Goal: Task Accomplishment & Management: Complete application form

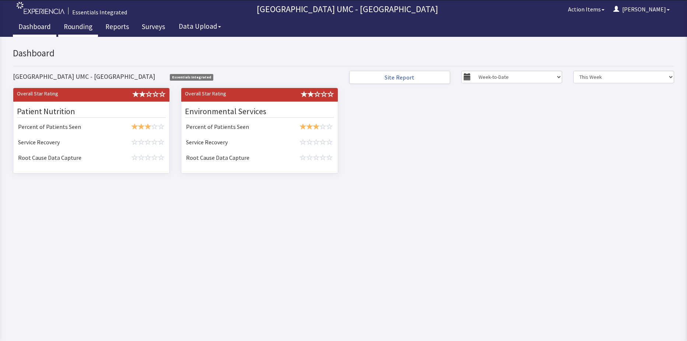
click at [82, 26] on link "Rounding" at bounding box center [78, 27] width 40 height 18
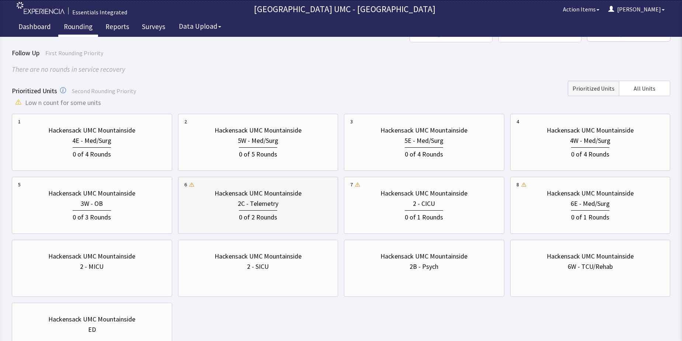
scroll to position [36, 0]
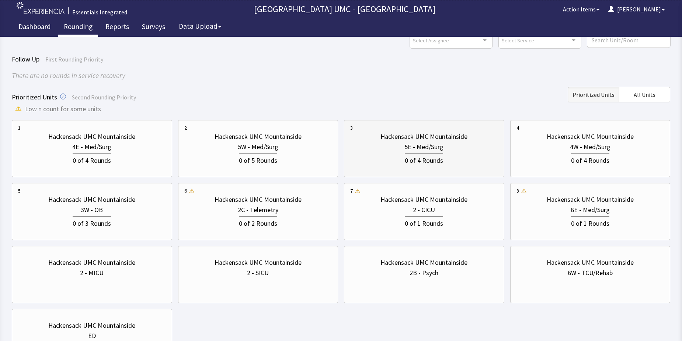
click at [401, 154] on div "0 of 4 Rounds" at bounding box center [424, 159] width 148 height 14
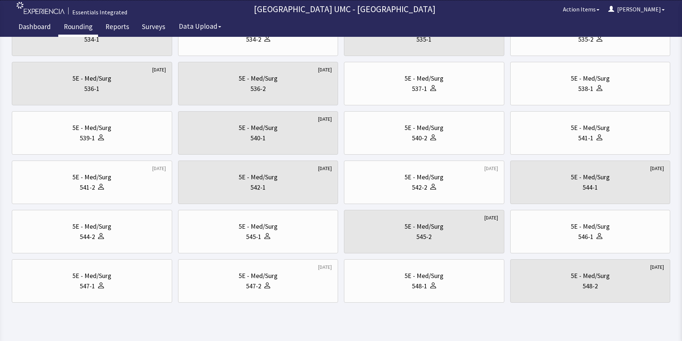
scroll to position [251, 0]
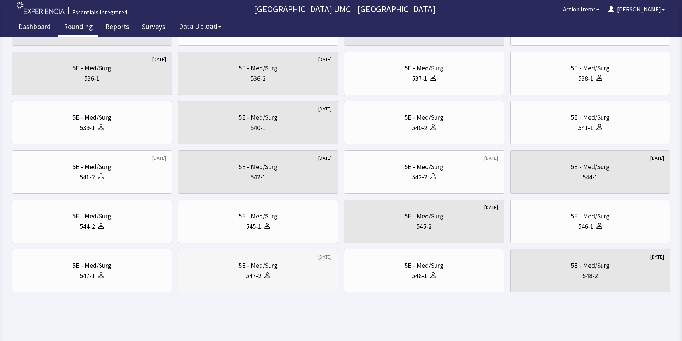
click at [285, 277] on div "547-2" at bounding box center [258, 276] width 148 height 10
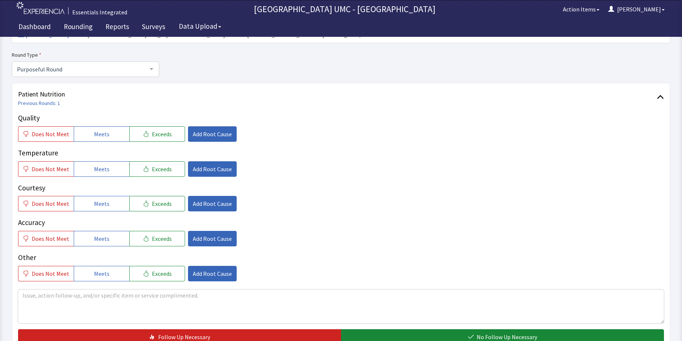
scroll to position [74, 0]
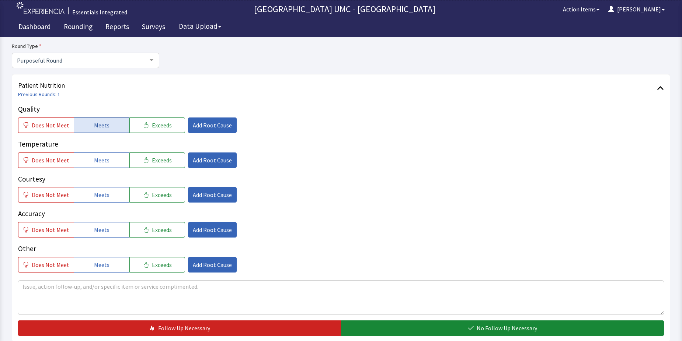
click at [105, 128] on span "Meets" at bounding box center [101, 125] width 15 height 9
click at [103, 161] on span "Meets" at bounding box center [101, 160] width 15 height 9
drag, startPoint x: 102, startPoint y: 194, endPoint x: 106, endPoint y: 226, distance: 31.9
click at [102, 197] on span "Meets" at bounding box center [101, 195] width 15 height 9
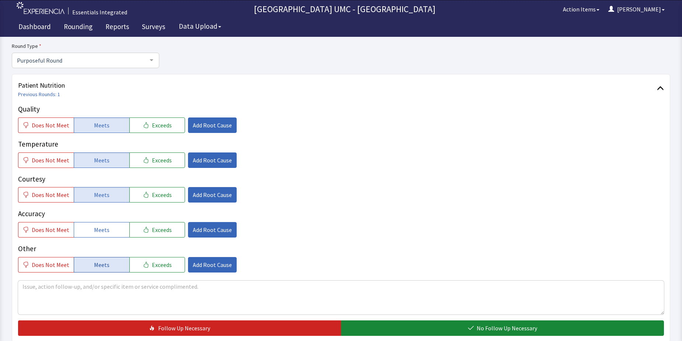
drag, startPoint x: 105, startPoint y: 227, endPoint x: 109, endPoint y: 272, distance: 45.1
click at [105, 230] on span "Meets" at bounding box center [101, 230] width 15 height 9
click at [108, 268] on button "Meets" at bounding box center [102, 264] width 56 height 15
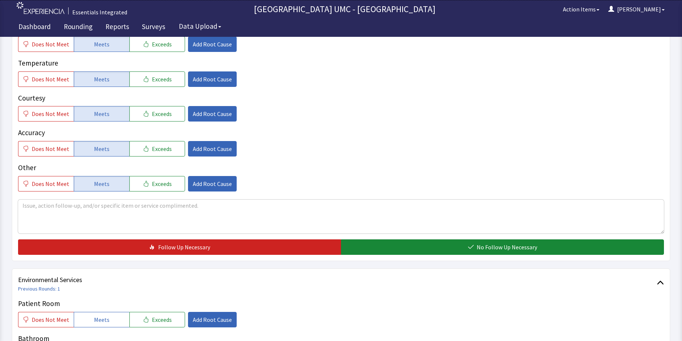
scroll to position [184, 0]
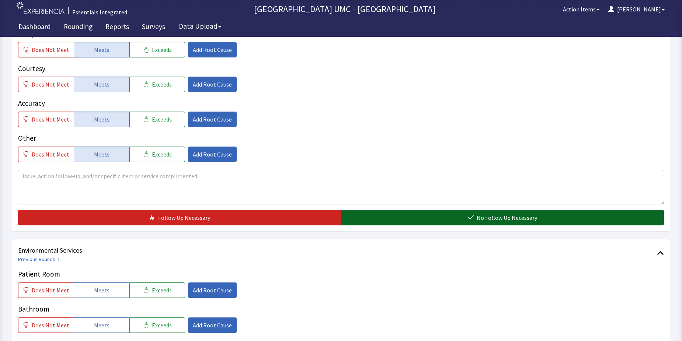
click at [445, 218] on button "No Follow Up Necessary" at bounding box center [502, 217] width 323 height 15
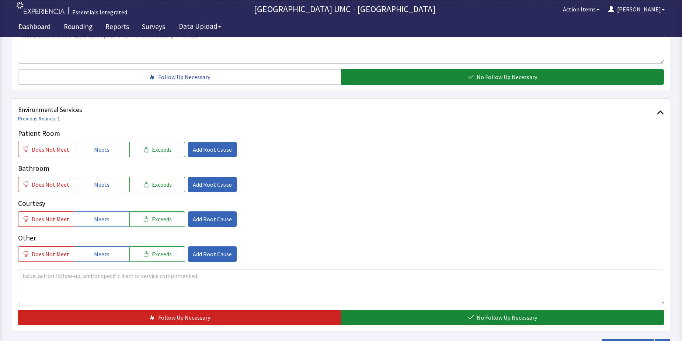
scroll to position [332, 0]
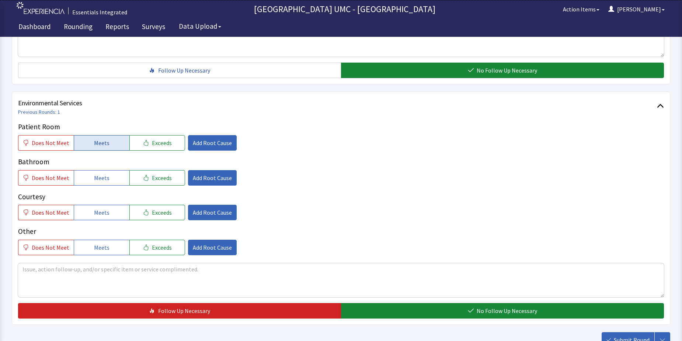
click at [94, 142] on span "Meets" at bounding box center [101, 143] width 15 height 9
drag, startPoint x: 100, startPoint y: 180, endPoint x: 100, endPoint y: 188, distance: 8.8
click at [100, 184] on button "Meets" at bounding box center [102, 177] width 56 height 15
drag, startPoint x: 102, startPoint y: 212, endPoint x: 105, endPoint y: 231, distance: 20.1
click at [102, 221] on div "Patient Room Does Not Meet Meets Exceeds Add Root Cause Bathroom Does Not Meet …" at bounding box center [341, 189] width 646 height 134
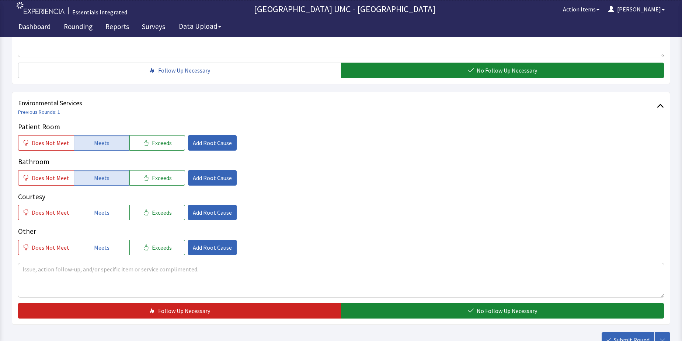
drag, startPoint x: 111, startPoint y: 250, endPoint x: 242, endPoint y: 281, distance: 135.1
click at [113, 255] on button "Meets" at bounding box center [102, 247] width 56 height 15
click at [98, 217] on span "Meets" at bounding box center [101, 212] width 15 height 9
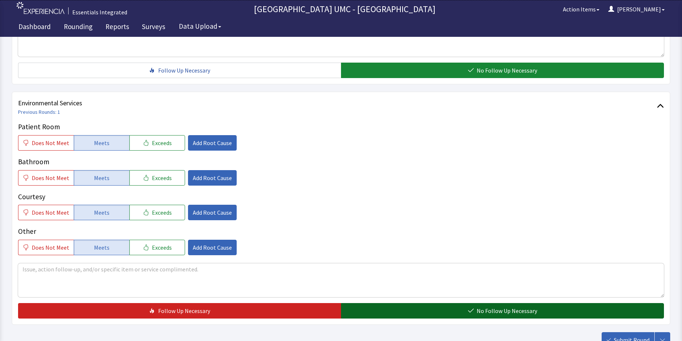
click at [411, 314] on button "No Follow Up Necessary" at bounding box center [502, 310] width 323 height 15
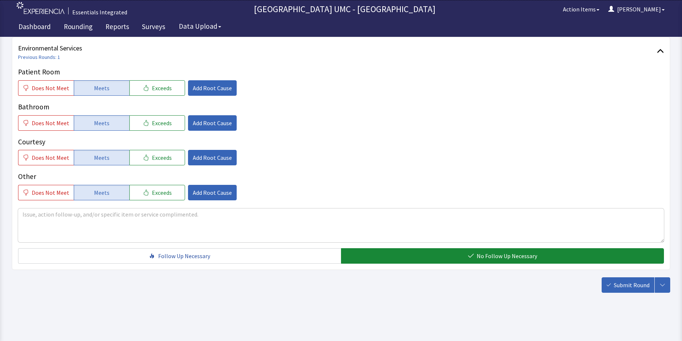
scroll to position [387, 0]
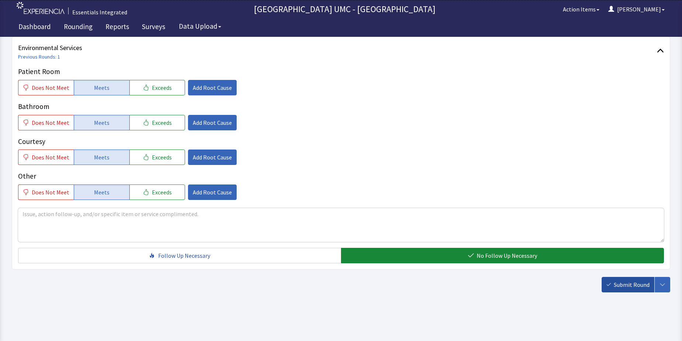
click at [630, 288] on span "Submit Round" at bounding box center [632, 285] width 36 height 9
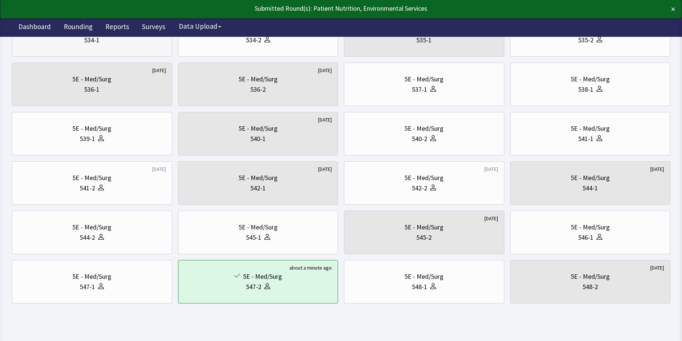
scroll to position [251, 0]
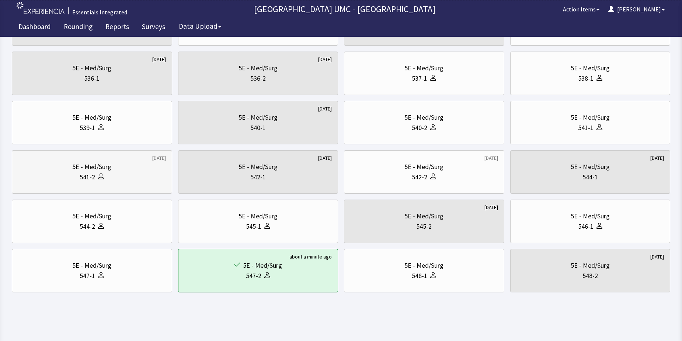
click at [123, 177] on div "541-2" at bounding box center [92, 177] width 148 height 10
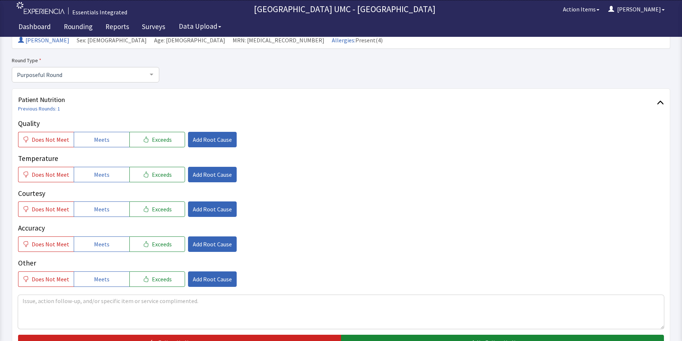
scroll to position [74, 0]
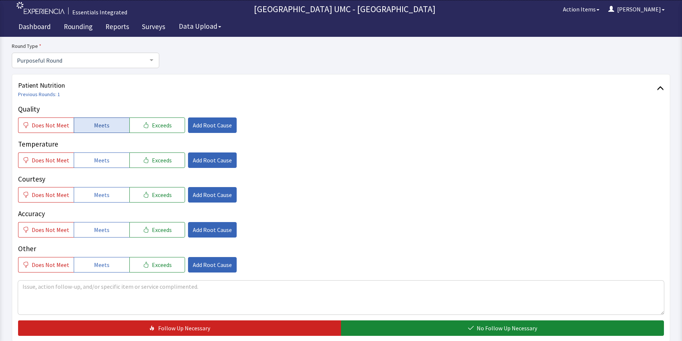
click at [98, 130] on button "Meets" at bounding box center [102, 125] width 56 height 15
drag, startPoint x: 109, startPoint y: 161, endPoint x: 112, endPoint y: 187, distance: 26.7
click at [109, 163] on button "Meets" at bounding box center [102, 160] width 56 height 15
drag, startPoint x: 111, startPoint y: 195, endPoint x: 112, endPoint y: 213, distance: 17.7
click at [111, 199] on button "Meets" at bounding box center [102, 194] width 56 height 15
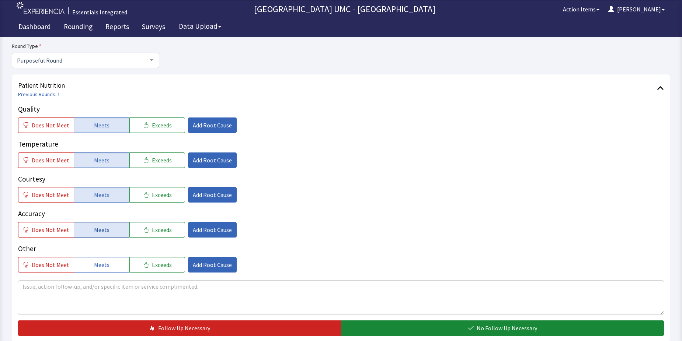
drag, startPoint x: 103, startPoint y: 229, endPoint x: 109, endPoint y: 255, distance: 26.8
click at [103, 231] on span "Meets" at bounding box center [101, 230] width 15 height 9
drag, startPoint x: 110, startPoint y: 268, endPoint x: 232, endPoint y: 288, distance: 123.9
click at [112, 269] on button "Meets" at bounding box center [102, 264] width 56 height 15
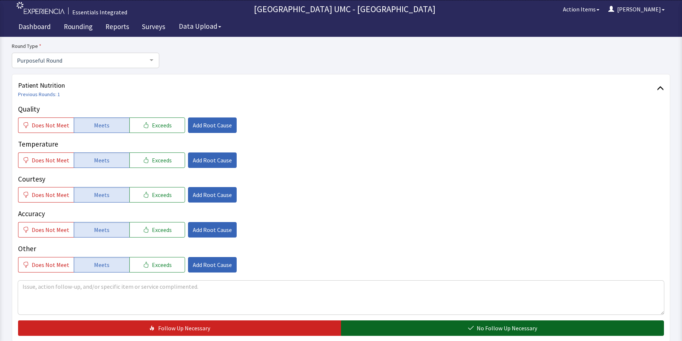
click at [386, 331] on button "No Follow Up Necessary" at bounding box center [502, 328] width 323 height 15
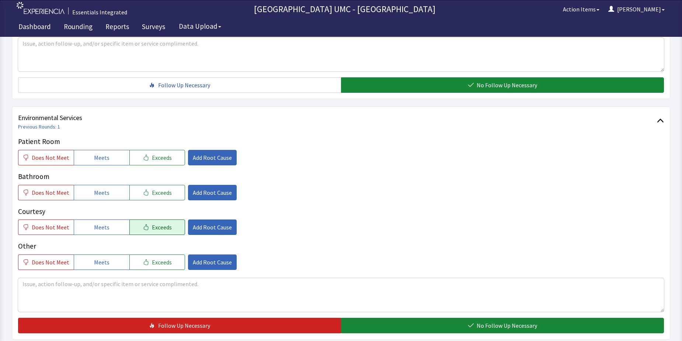
scroll to position [332, 0]
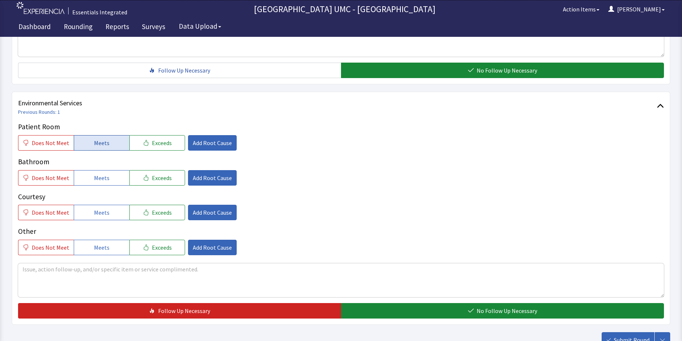
click at [103, 142] on span "Meets" at bounding box center [101, 143] width 15 height 9
drag, startPoint x: 106, startPoint y: 180, endPoint x: 109, endPoint y: 192, distance: 12.3
click at [106, 180] on button "Meets" at bounding box center [102, 177] width 56 height 15
drag, startPoint x: 111, startPoint y: 212, endPoint x: 112, endPoint y: 227, distance: 14.5
click at [111, 213] on button "Meets" at bounding box center [102, 212] width 56 height 15
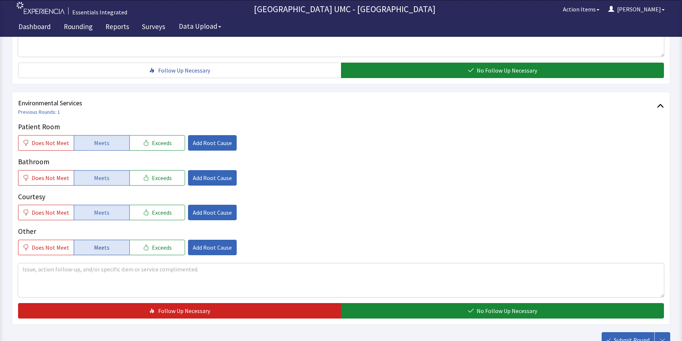
click at [106, 249] on button "Meets" at bounding box center [102, 247] width 56 height 15
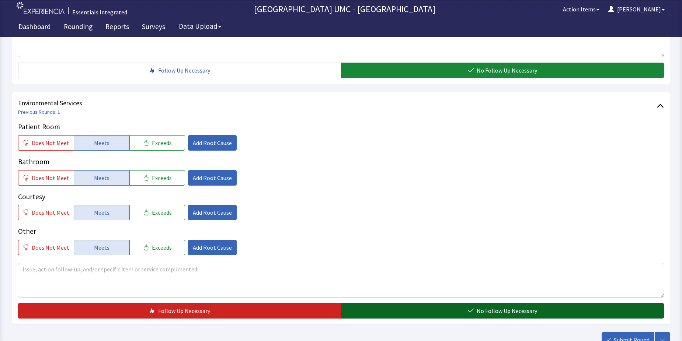
click at [511, 310] on span "No Follow Up Necessary" at bounding box center [507, 311] width 60 height 9
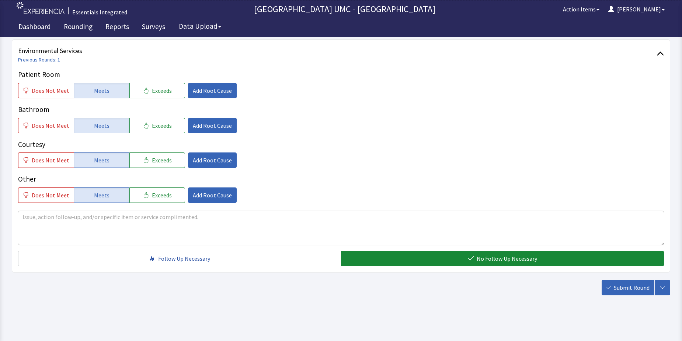
scroll to position [387, 0]
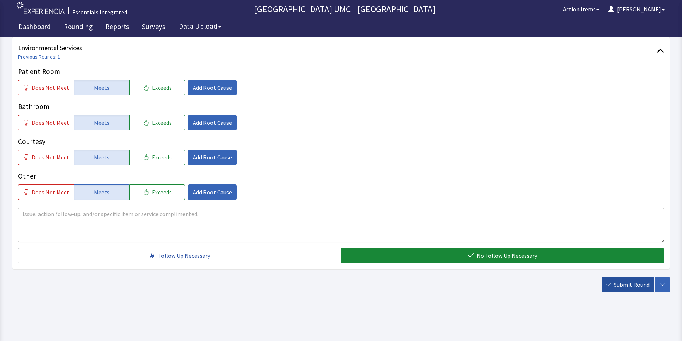
click at [640, 284] on span "Submit Round" at bounding box center [632, 285] width 36 height 9
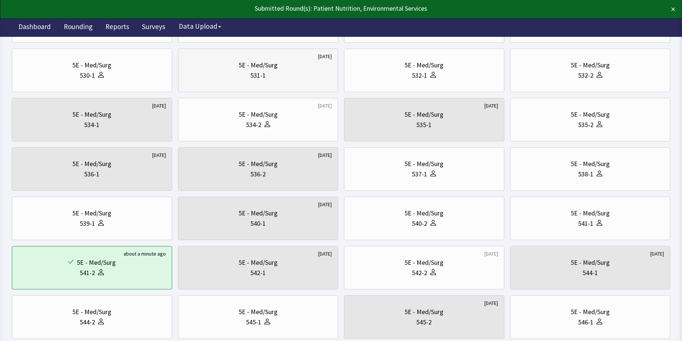
scroll to position [184, 0]
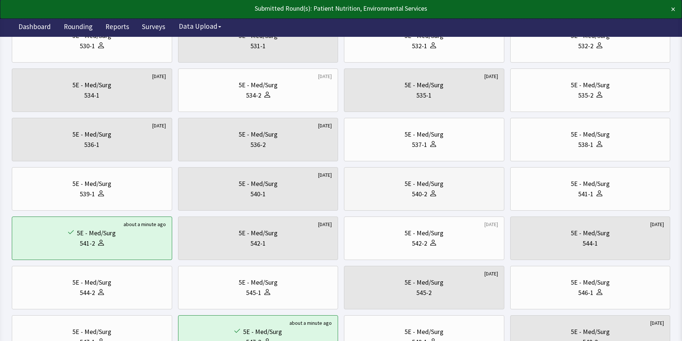
click at [415, 194] on div "540-2" at bounding box center [419, 194] width 15 height 10
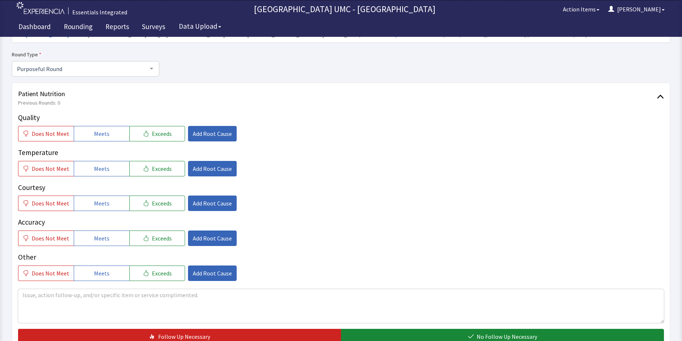
scroll to position [74, 0]
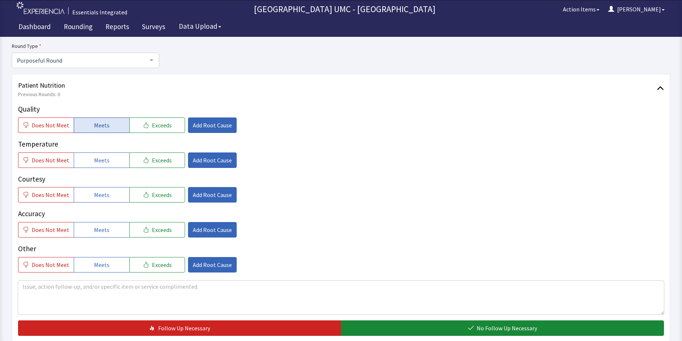
click at [99, 122] on span "Meets" at bounding box center [101, 125] width 15 height 9
drag, startPoint x: 103, startPoint y: 160, endPoint x: 115, endPoint y: 195, distance: 36.3
click at [103, 172] on div "Quality Does Not Meet Meets Exceeds Add Root Cause Temperature Does Not Meet Me…" at bounding box center [341, 188] width 646 height 169
click at [109, 199] on button "Meets" at bounding box center [102, 194] width 56 height 15
drag, startPoint x: 104, startPoint y: 161, endPoint x: 109, endPoint y: 210, distance: 49.3
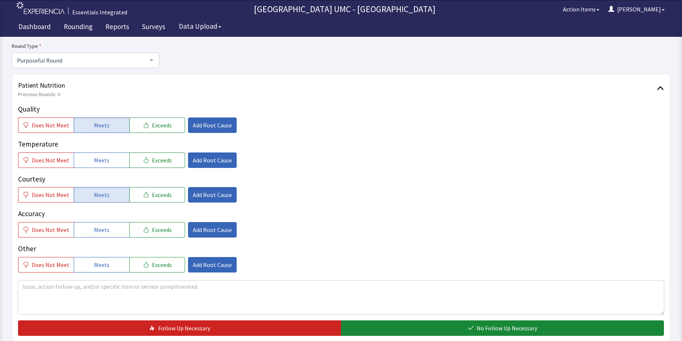
click at [104, 161] on span "Meets" at bounding box center [101, 160] width 15 height 9
click at [107, 227] on button "Meets" at bounding box center [102, 229] width 56 height 15
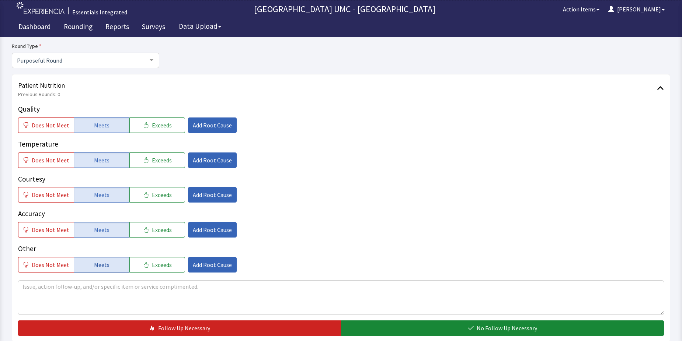
click at [105, 262] on span "Meets" at bounding box center [101, 265] width 15 height 9
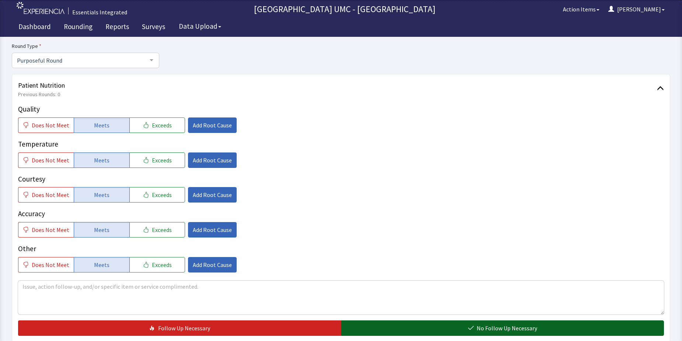
click at [420, 327] on button "No Follow Up Necessary" at bounding box center [502, 328] width 323 height 15
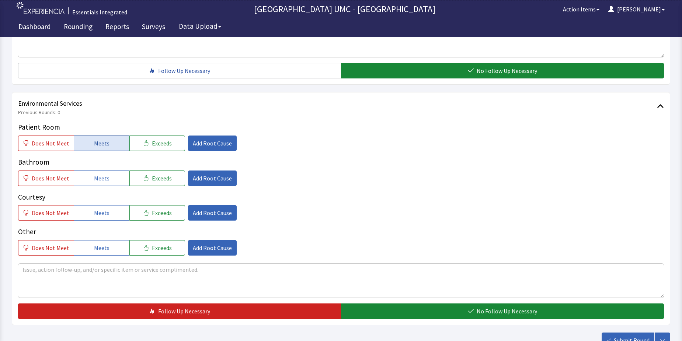
scroll to position [332, 0]
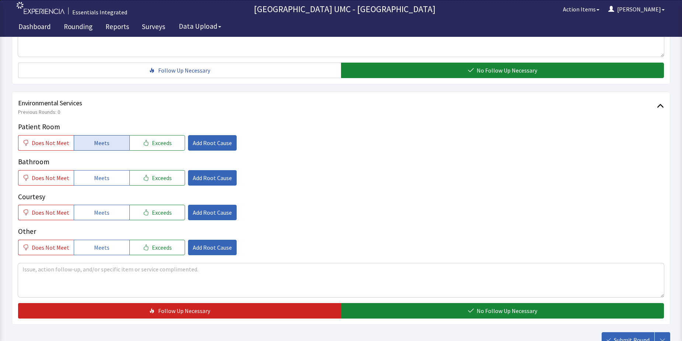
click at [100, 142] on span "Meets" at bounding box center [101, 143] width 15 height 9
drag, startPoint x: 99, startPoint y: 177, endPoint x: 101, endPoint y: 198, distance: 20.4
click at [98, 183] on button "Meets" at bounding box center [102, 177] width 56 height 15
click at [98, 218] on button "Meets" at bounding box center [102, 212] width 56 height 15
drag, startPoint x: 103, startPoint y: 254, endPoint x: 175, endPoint y: 263, distance: 72.8
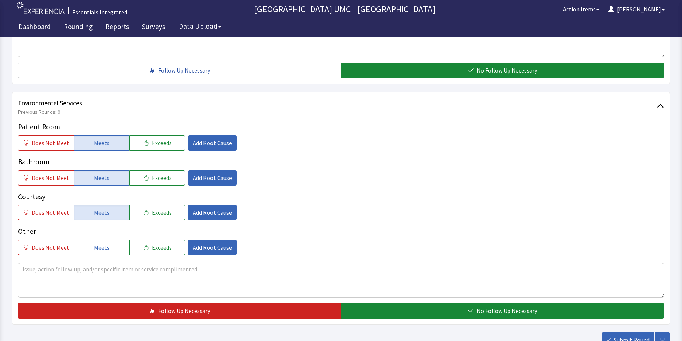
click at [103, 254] on button "Meets" at bounding box center [102, 247] width 56 height 15
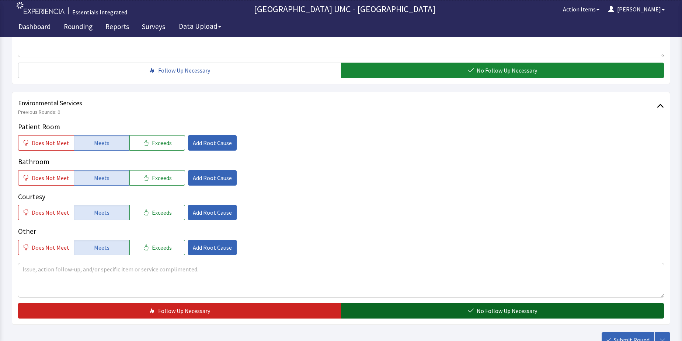
click at [410, 310] on button "No Follow Up Necessary" at bounding box center [502, 310] width 323 height 15
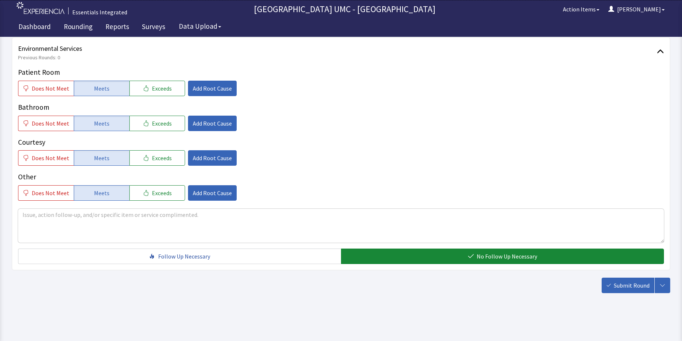
scroll to position [387, 0]
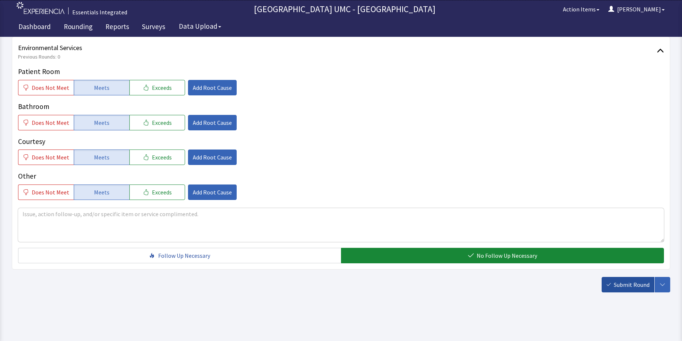
click at [622, 285] on span "Submit Round" at bounding box center [632, 285] width 36 height 9
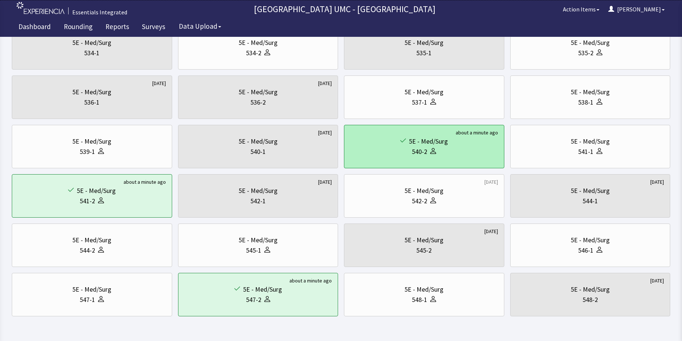
scroll to position [214, 0]
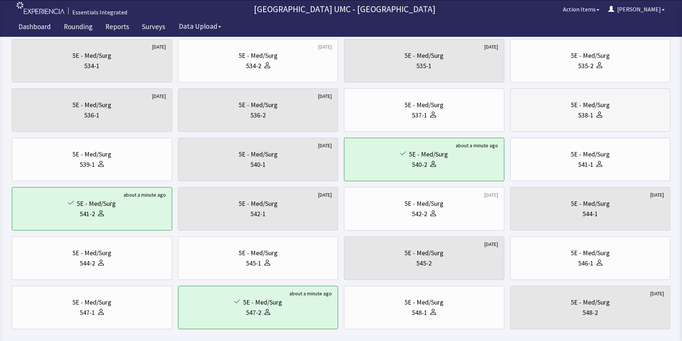
click at [589, 109] on div "5E - Med/Surg" at bounding box center [590, 105] width 39 height 10
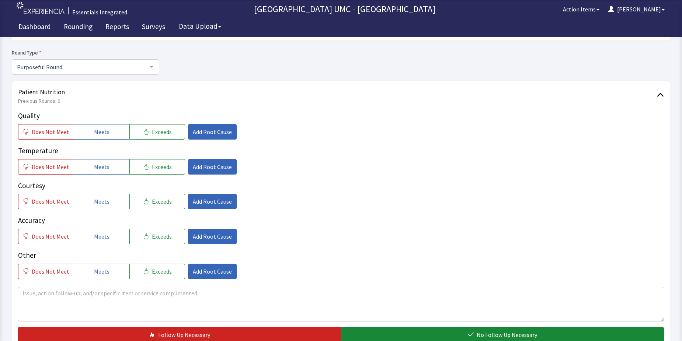
scroll to position [74, 0]
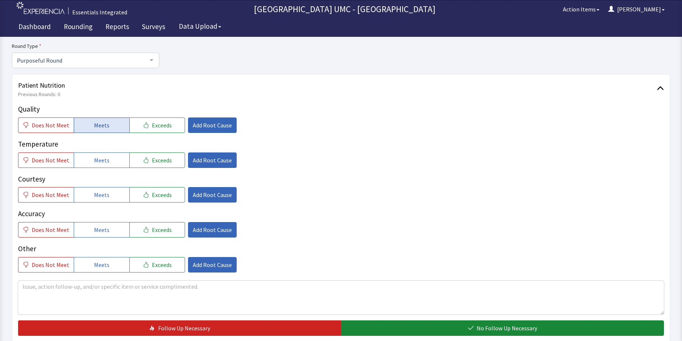
click at [109, 125] on button "Meets" at bounding box center [102, 125] width 56 height 15
drag, startPoint x: 104, startPoint y: 160, endPoint x: 116, endPoint y: 204, distance: 45.7
click at [103, 160] on span "Meets" at bounding box center [101, 160] width 15 height 9
drag, startPoint x: 98, startPoint y: 188, endPoint x: 127, endPoint y: 230, distance: 50.7
click at [99, 190] on button "Meets" at bounding box center [102, 194] width 56 height 15
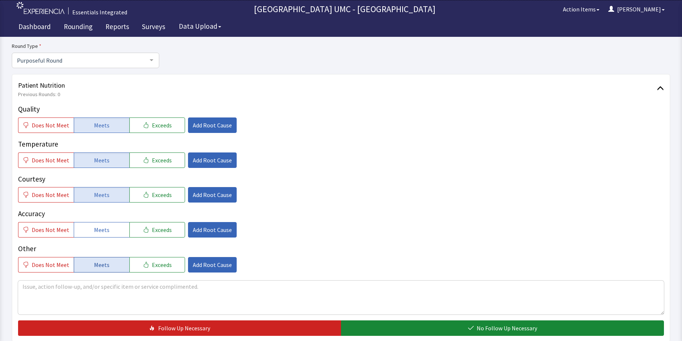
drag, startPoint x: 98, startPoint y: 227, endPoint x: 109, endPoint y: 262, distance: 36.8
click at [97, 227] on span "Meets" at bounding box center [101, 230] width 15 height 9
click at [108, 266] on button "Meets" at bounding box center [102, 264] width 56 height 15
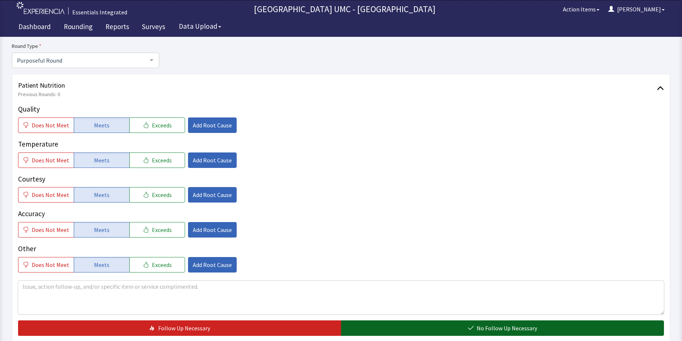
click at [510, 333] on button "No Follow Up Necessary" at bounding box center [502, 328] width 323 height 15
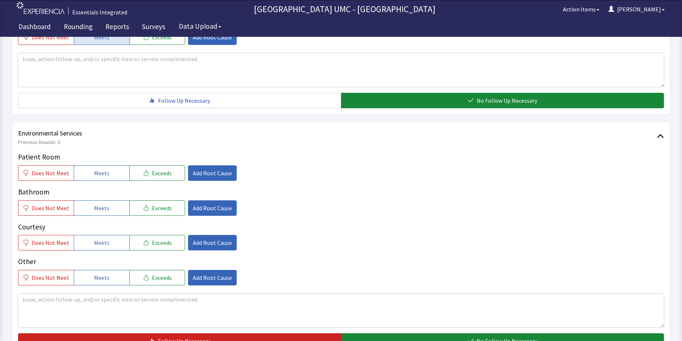
scroll to position [332, 0]
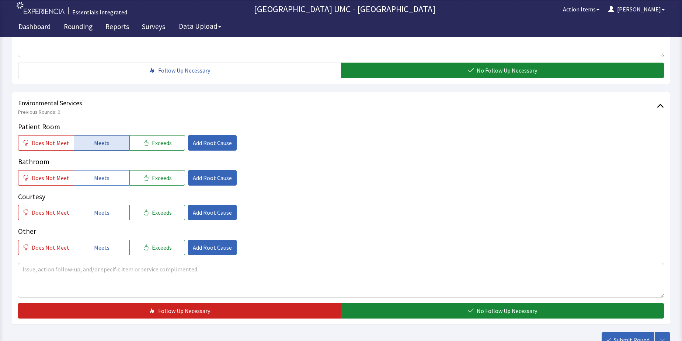
click at [88, 145] on button "Meets" at bounding box center [102, 142] width 56 height 15
drag, startPoint x: 93, startPoint y: 178, endPoint x: 105, endPoint y: 224, distance: 47.6
click at [94, 184] on button "Meets" at bounding box center [102, 177] width 56 height 15
drag, startPoint x: 103, startPoint y: 217, endPoint x: 102, endPoint y: 233, distance: 16.6
click at [103, 217] on span "Meets" at bounding box center [101, 212] width 15 height 9
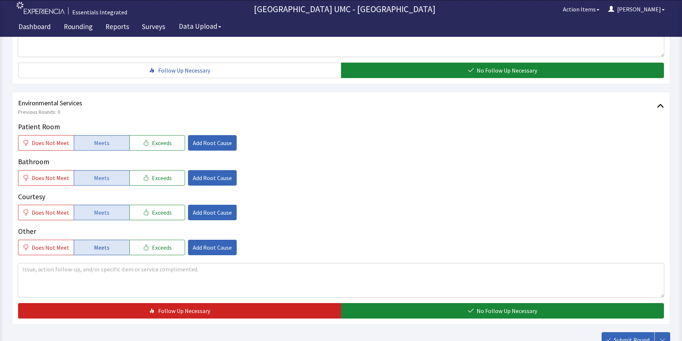
drag, startPoint x: 103, startPoint y: 246, endPoint x: 107, endPoint y: 251, distance: 6.8
click at [103, 246] on span "Meets" at bounding box center [101, 247] width 15 height 9
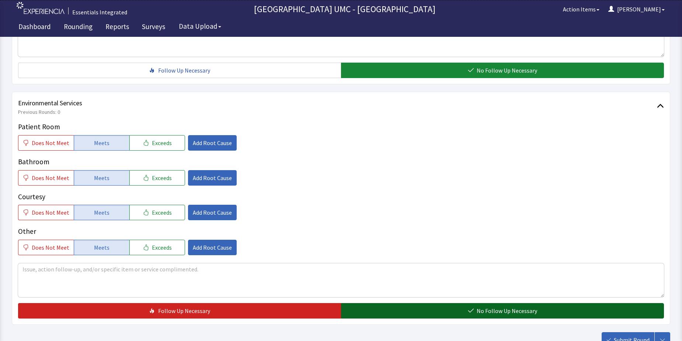
click at [452, 313] on button "No Follow Up Necessary" at bounding box center [502, 310] width 323 height 15
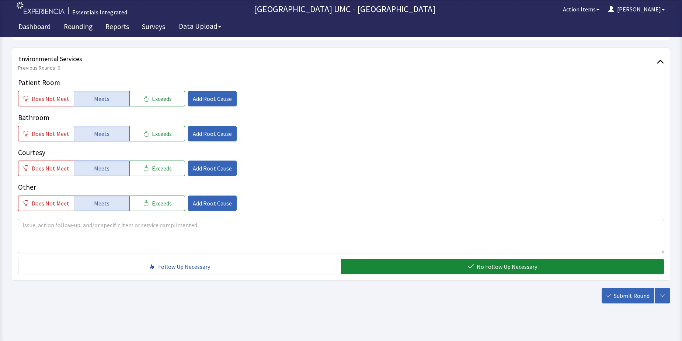
scroll to position [387, 0]
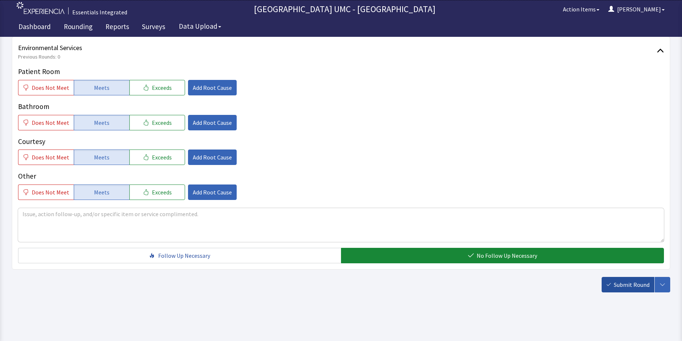
click at [634, 283] on span "Submit Round" at bounding box center [632, 285] width 36 height 9
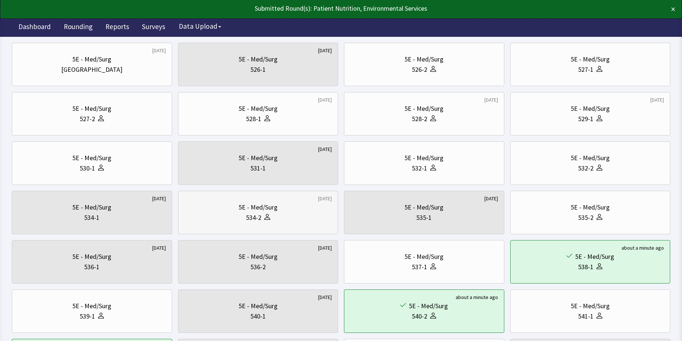
scroll to position [74, 0]
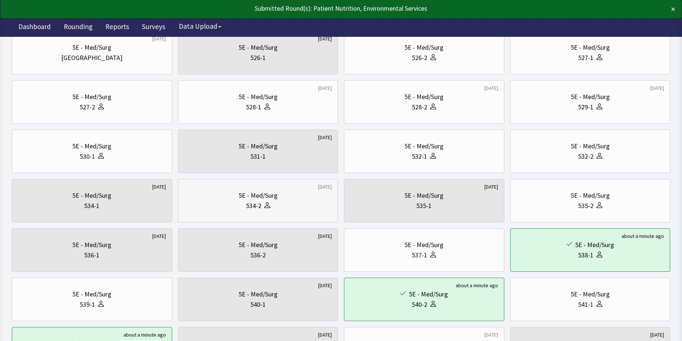
click at [279, 208] on div "534-2" at bounding box center [258, 206] width 148 height 10
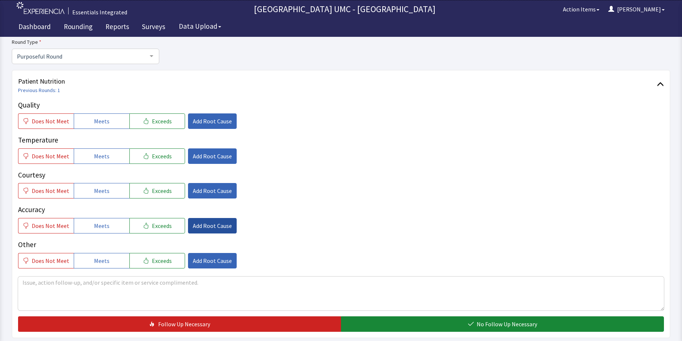
scroll to position [111, 0]
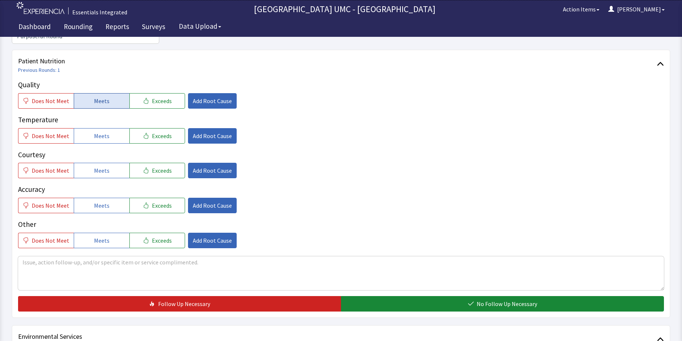
drag, startPoint x: 100, startPoint y: 91, endPoint x: 100, endPoint y: 107, distance: 15.9
click at [100, 97] on span "Meets" at bounding box center [101, 101] width 15 height 9
click at [100, 132] on span "Meets" at bounding box center [101, 136] width 15 height 9
drag, startPoint x: 100, startPoint y: 157, endPoint x: 103, endPoint y: 180, distance: 23.4
click at [100, 166] on span "Meets" at bounding box center [101, 170] width 15 height 9
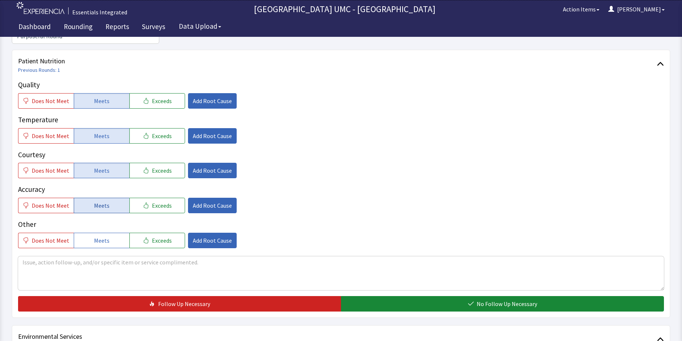
click at [90, 198] on button "Meets" at bounding box center [102, 205] width 56 height 15
click at [94, 233] on button "Meets" at bounding box center [102, 240] width 56 height 15
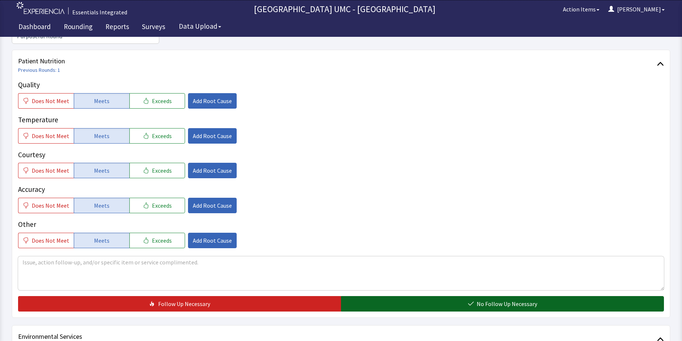
click at [427, 296] on button "No Follow Up Necessary" at bounding box center [502, 303] width 323 height 15
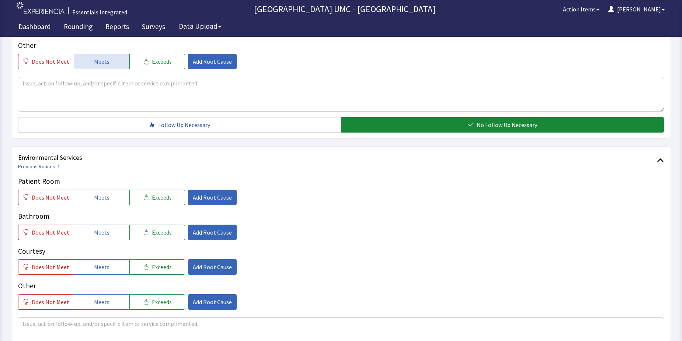
scroll to position [332, 0]
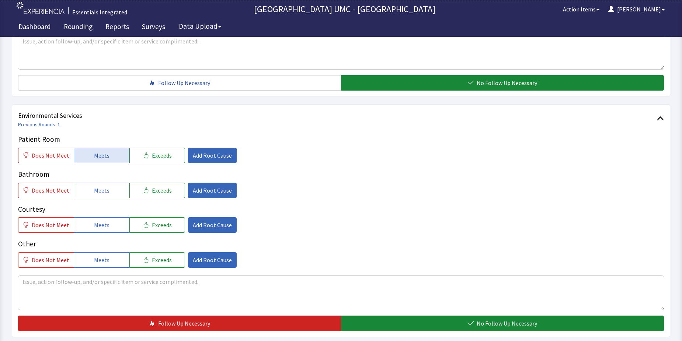
drag, startPoint x: 108, startPoint y: 144, endPoint x: 104, endPoint y: 169, distance: 25.3
click at [106, 148] on button "Meets" at bounding box center [102, 155] width 56 height 15
click at [95, 186] on span "Meets" at bounding box center [101, 190] width 15 height 9
drag, startPoint x: 100, startPoint y: 210, endPoint x: 101, endPoint y: 238, distance: 27.6
click at [100, 221] on span "Meets" at bounding box center [101, 225] width 15 height 9
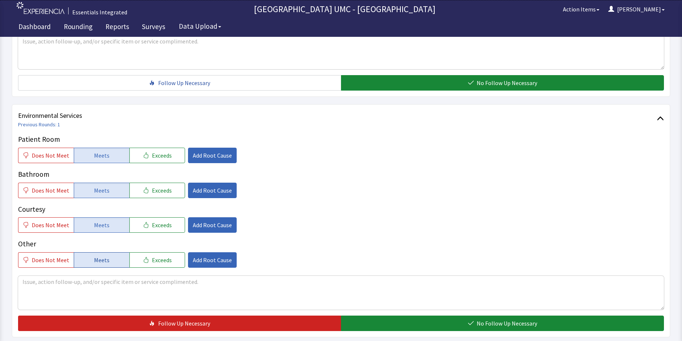
click at [101, 253] on button "Meets" at bounding box center [102, 260] width 56 height 15
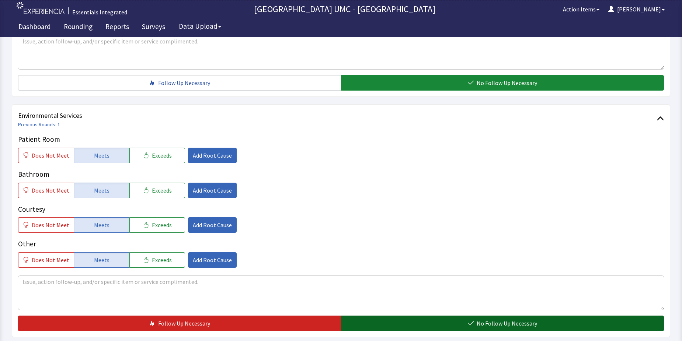
click at [397, 316] on button "No Follow Up Necessary" at bounding box center [502, 323] width 323 height 15
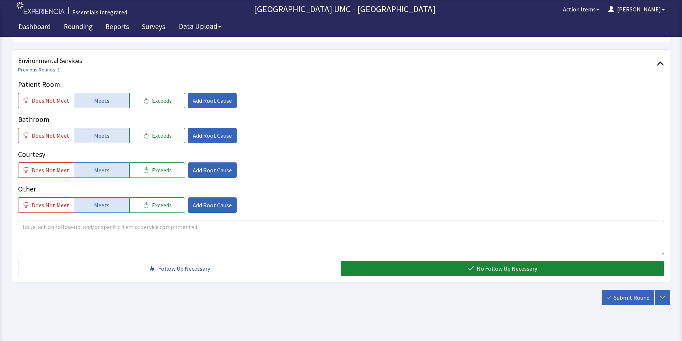
scroll to position [387, 0]
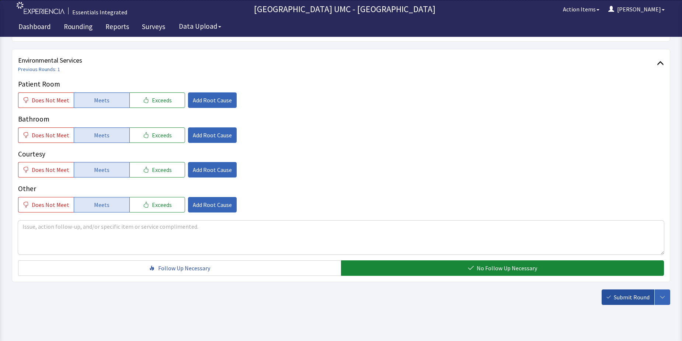
click at [628, 290] on button "Submit Round" at bounding box center [628, 297] width 53 height 15
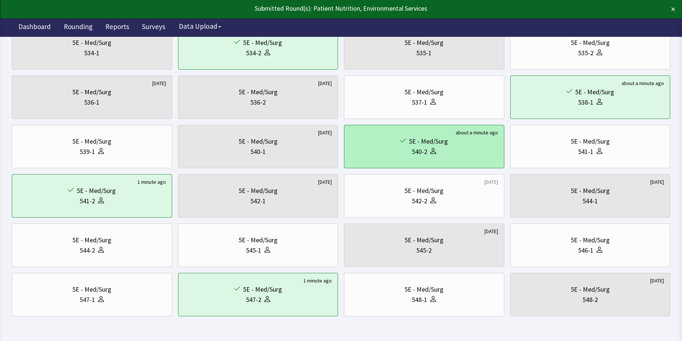
scroll to position [214, 0]
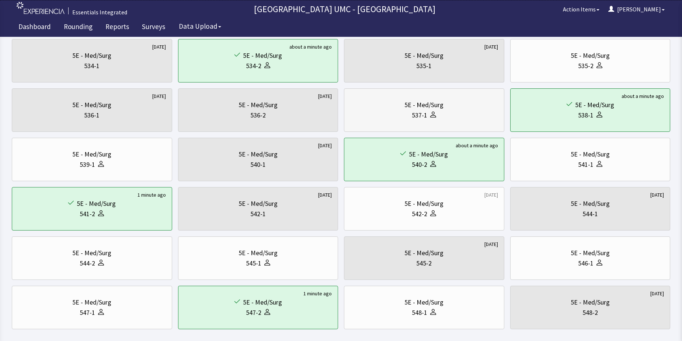
click at [411, 112] on div "537-1" at bounding box center [424, 115] width 148 height 10
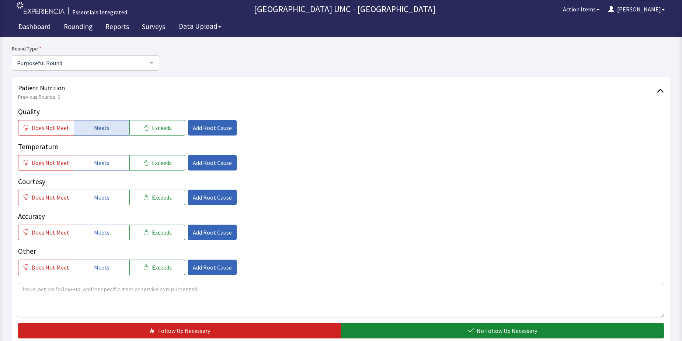
scroll to position [111, 0]
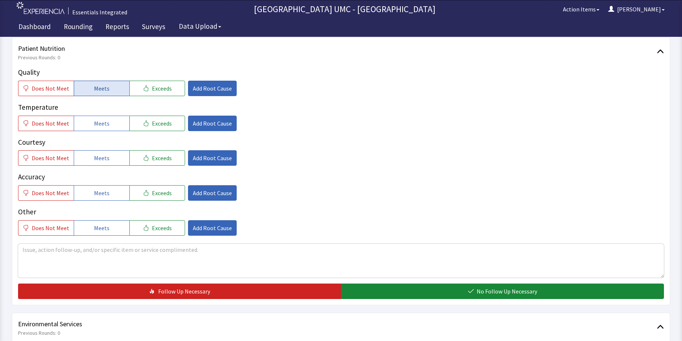
click at [94, 88] on span "Meets" at bounding box center [101, 88] width 15 height 9
drag, startPoint x: 98, startPoint y: 119, endPoint x: 101, endPoint y: 156, distance: 36.6
click at [97, 122] on span "Meets" at bounding box center [101, 123] width 15 height 9
click at [100, 161] on span "Meets" at bounding box center [101, 158] width 15 height 9
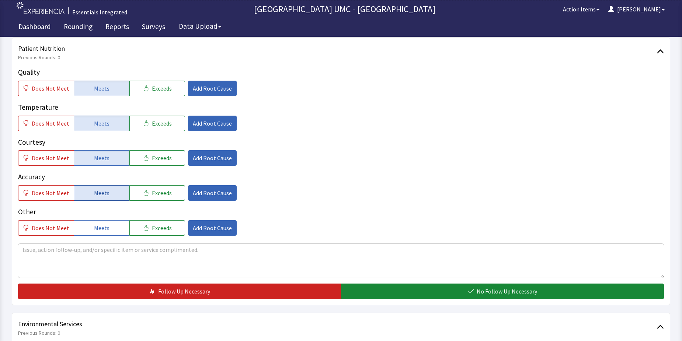
click at [101, 192] on span "Meets" at bounding box center [101, 193] width 15 height 9
click at [109, 233] on button "Meets" at bounding box center [102, 227] width 56 height 15
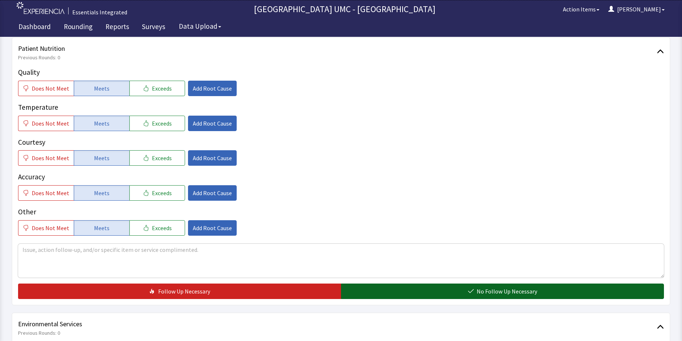
click at [494, 289] on span "No Follow Up Necessary" at bounding box center [507, 291] width 60 height 9
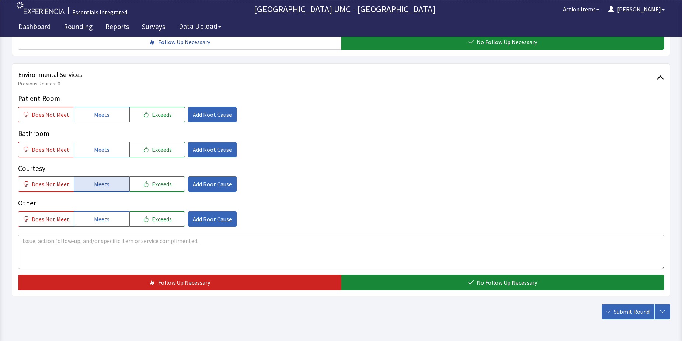
scroll to position [369, 0]
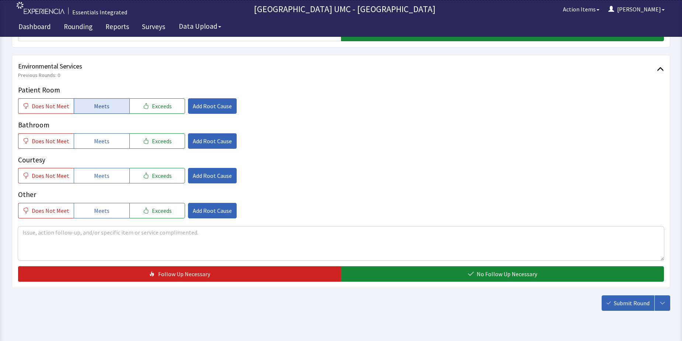
click at [83, 105] on button "Meets" at bounding box center [102, 105] width 56 height 15
click at [104, 142] on span "Meets" at bounding box center [101, 141] width 15 height 9
drag, startPoint x: 100, startPoint y: 171, endPoint x: 115, endPoint y: 213, distance: 44.8
click at [100, 176] on button "Meets" at bounding box center [102, 175] width 56 height 15
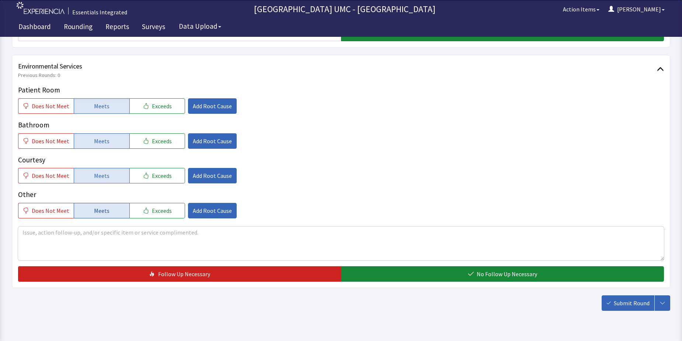
click at [115, 214] on button "Meets" at bounding box center [102, 210] width 56 height 15
click at [519, 283] on div "Environmental Services Previous Rounds: 0 Patient Room Does Not Meet Meets Exce…" at bounding box center [341, 171] width 658 height 233
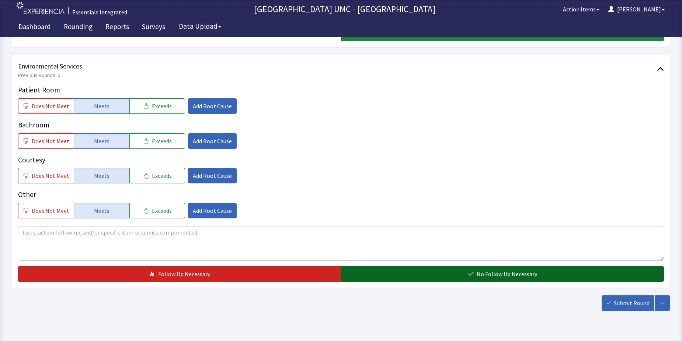
click at [515, 268] on button "No Follow Up Necessary" at bounding box center [502, 274] width 323 height 15
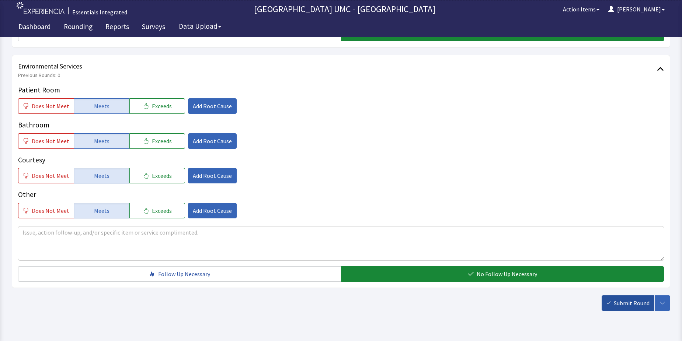
click at [622, 300] on span "Submit Round" at bounding box center [632, 303] width 36 height 9
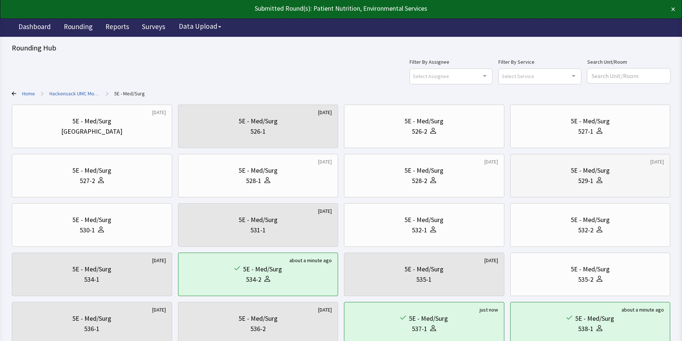
click at [607, 180] on div "529-1" at bounding box center [590, 181] width 148 height 10
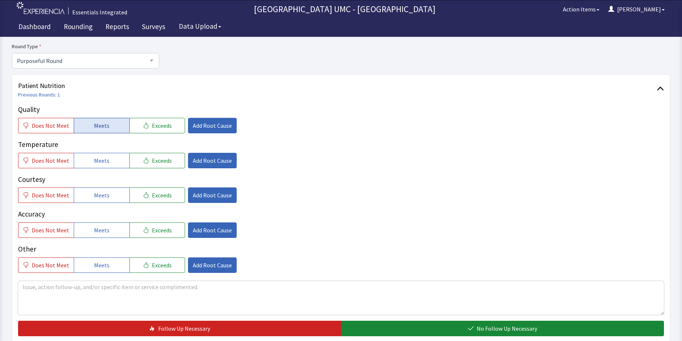
scroll to position [74, 0]
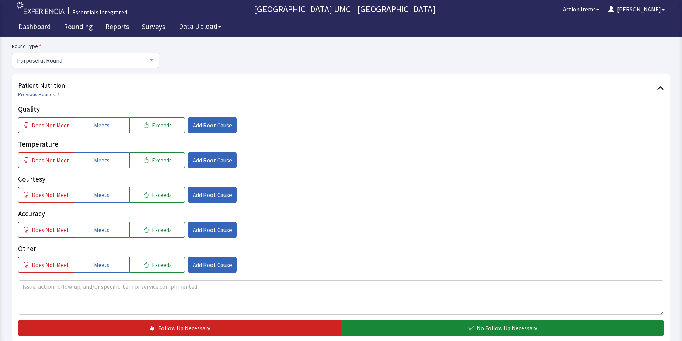
drag, startPoint x: 112, startPoint y: 124, endPoint x: 102, endPoint y: 144, distance: 21.8
click at [111, 125] on button "Meets" at bounding box center [102, 125] width 56 height 15
click at [91, 165] on button "Meets" at bounding box center [102, 160] width 56 height 15
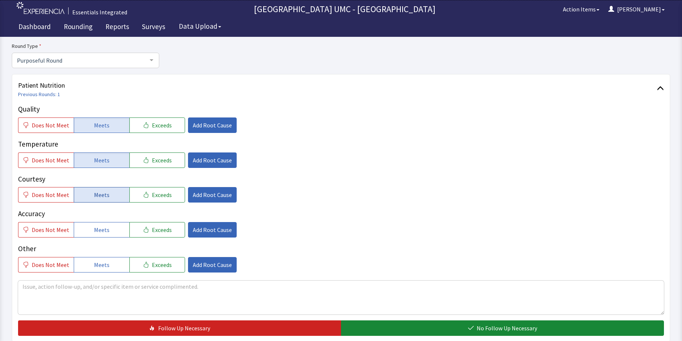
click at [95, 196] on span "Meets" at bounding box center [101, 195] width 15 height 9
drag, startPoint x: 100, startPoint y: 229, endPoint x: 99, endPoint y: 241, distance: 12.2
click at [99, 232] on span "Meets" at bounding box center [101, 230] width 15 height 9
drag, startPoint x: 91, startPoint y: 264, endPoint x: 167, endPoint y: 282, distance: 78.1
click at [91, 265] on button "Meets" at bounding box center [102, 264] width 56 height 15
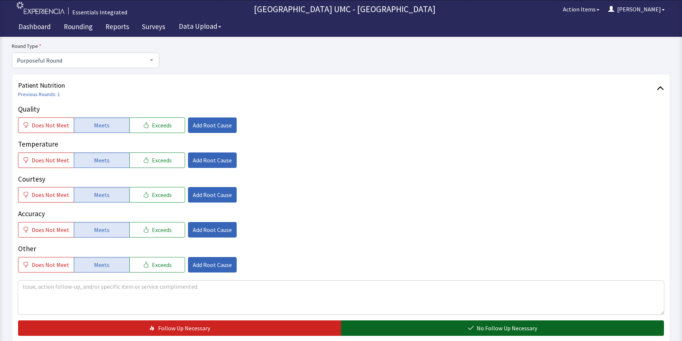
click at [452, 330] on button "No Follow Up Necessary" at bounding box center [502, 328] width 323 height 15
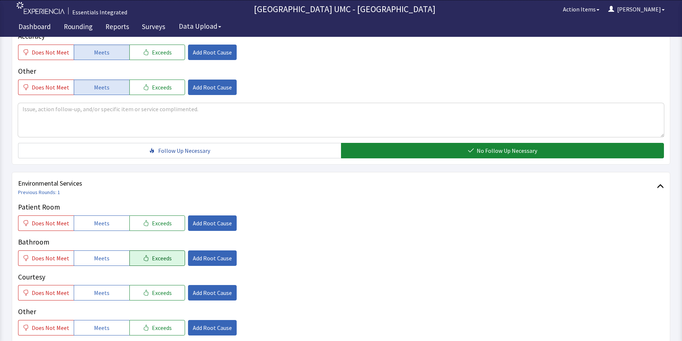
scroll to position [295, 0]
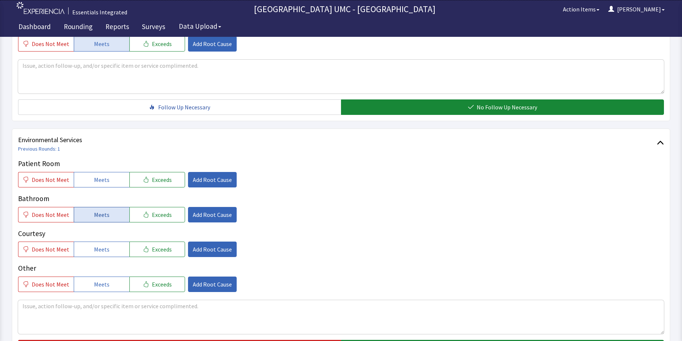
drag, startPoint x: 96, startPoint y: 181, endPoint x: 96, endPoint y: 214, distance: 33.2
click at [95, 182] on span "Meets" at bounding box center [101, 179] width 15 height 9
click at [96, 217] on span "Meets" at bounding box center [101, 214] width 15 height 9
drag, startPoint x: 95, startPoint y: 244, endPoint x: 97, endPoint y: 248, distance: 4.9
click at [95, 246] on button "Meets" at bounding box center [102, 249] width 56 height 15
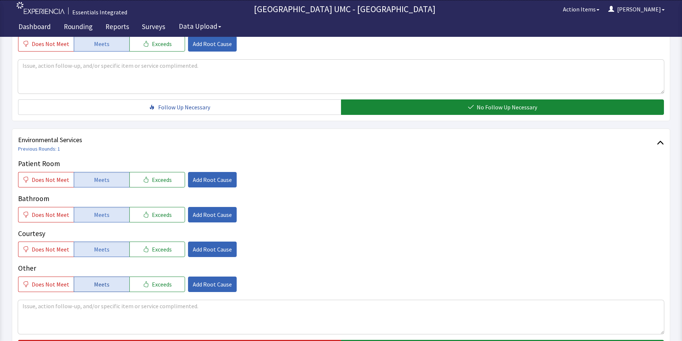
click at [96, 278] on button "Meets" at bounding box center [102, 284] width 56 height 15
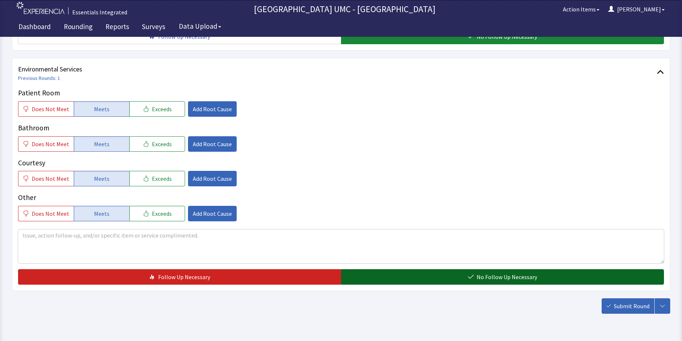
scroll to position [369, 0]
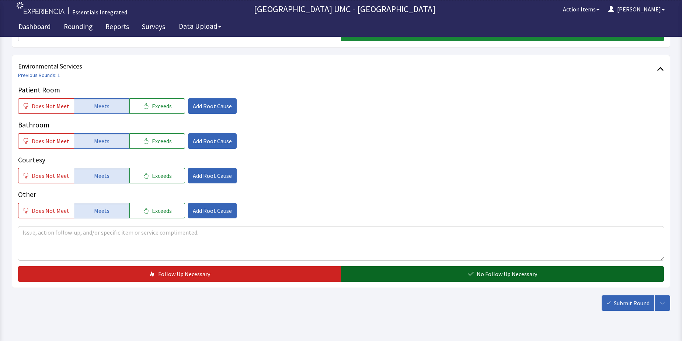
click at [407, 269] on button "No Follow Up Necessary" at bounding box center [502, 274] width 323 height 15
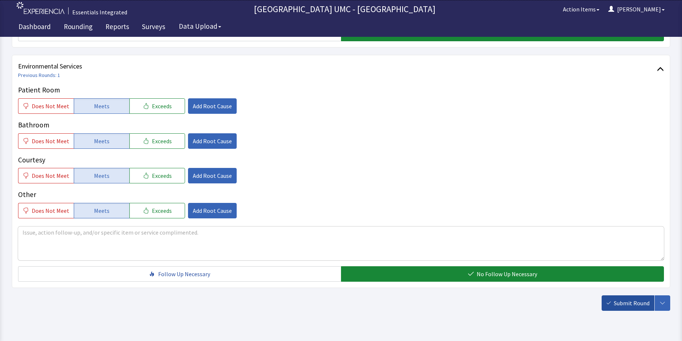
click at [634, 302] on span "Submit Round" at bounding box center [632, 303] width 36 height 9
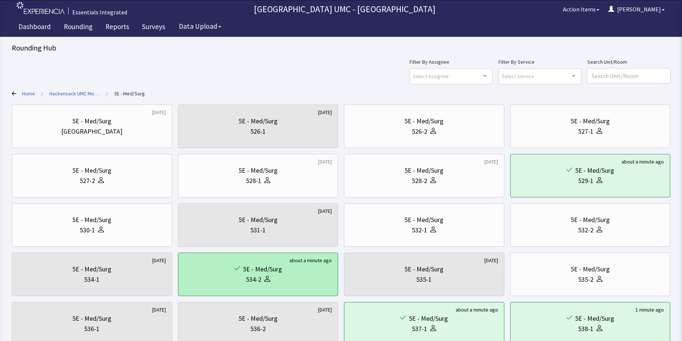
click at [261, 267] on div "5E - Med/Surg" at bounding box center [262, 269] width 39 height 10
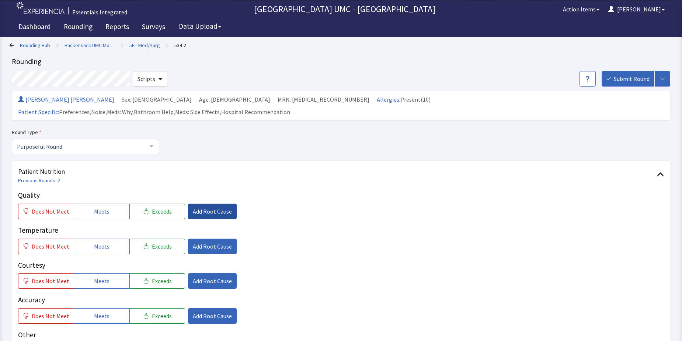
click at [206, 207] on span "Add Root Cause" at bounding box center [212, 211] width 39 height 9
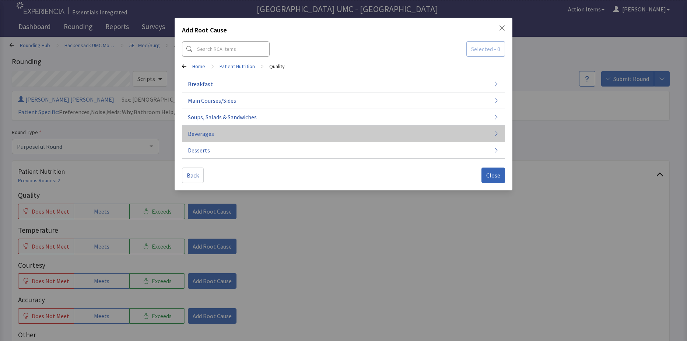
click at [225, 131] on button "Beverages" at bounding box center [343, 134] width 323 height 17
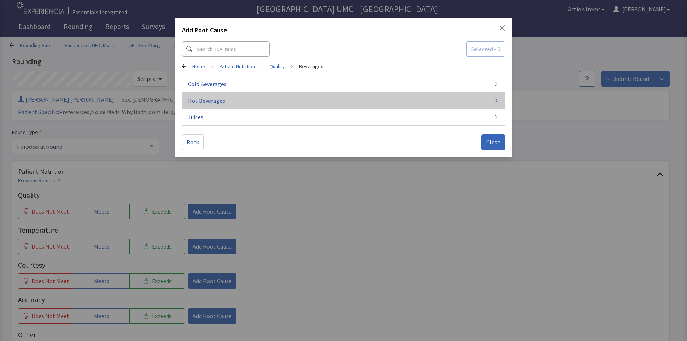
click at [225, 102] on button "Hot Beverages" at bounding box center [343, 101] width 323 height 17
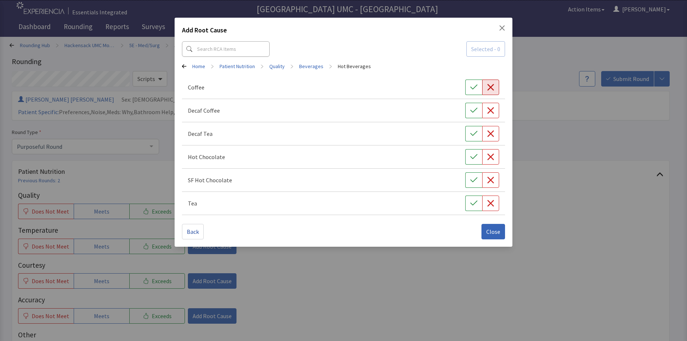
click at [489, 89] on icon "button" at bounding box center [491, 87] width 7 height 7
click at [502, 233] on button "Close" at bounding box center [494, 231] width 24 height 15
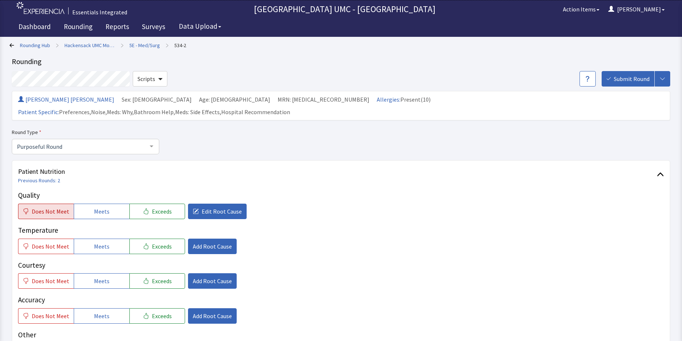
click at [39, 207] on span "Does Not Meet" at bounding box center [51, 211] width 38 height 9
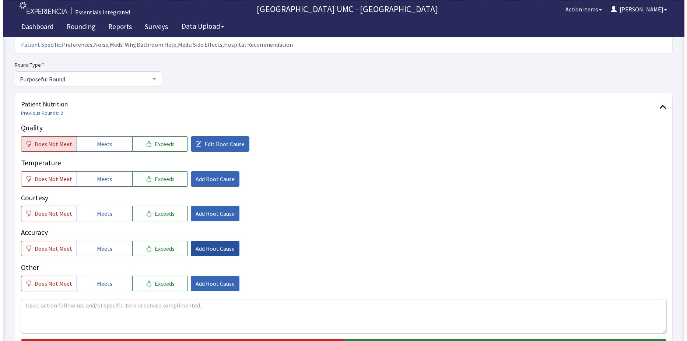
scroll to position [74, 0]
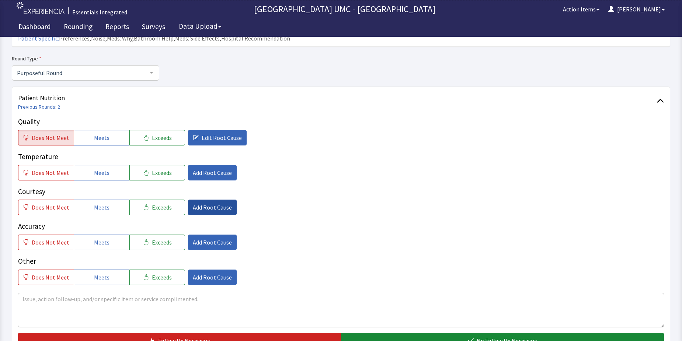
click at [205, 203] on span "Add Root Cause" at bounding box center [212, 207] width 39 height 9
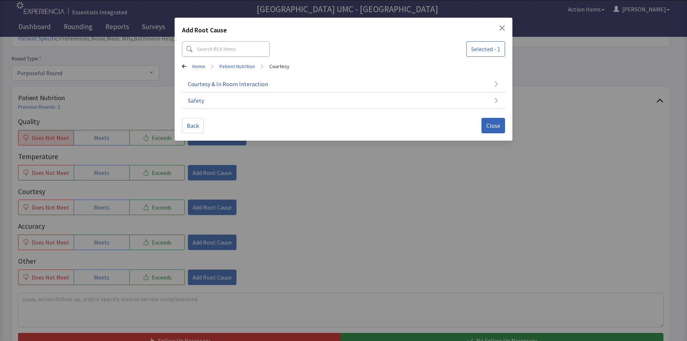
click at [336, 244] on div "Add Root Cause Selected - 1 Home > Patient Nutrition > Courtesy Courtesy & In R…" at bounding box center [343, 170] width 687 height 341
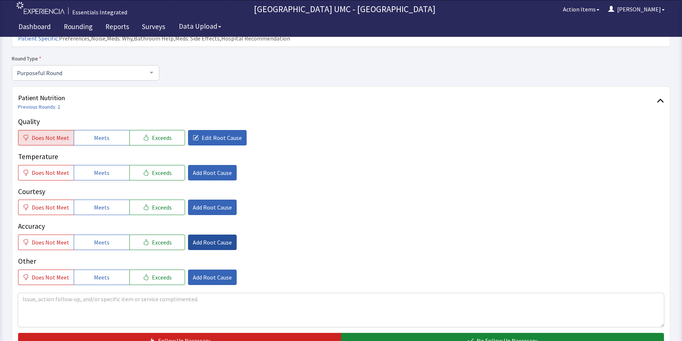
click at [202, 238] on span "Add Root Cause" at bounding box center [212, 242] width 39 height 9
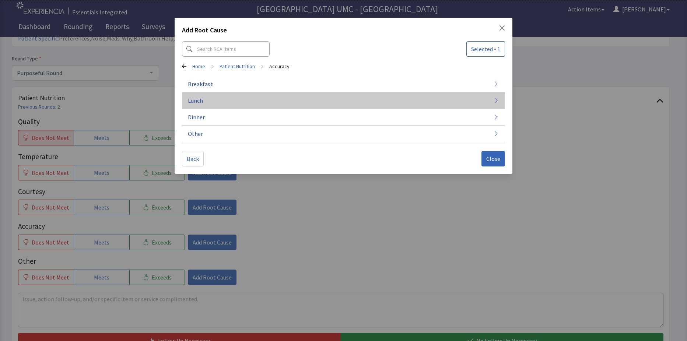
click at [209, 98] on button "Lunch" at bounding box center [343, 101] width 323 height 17
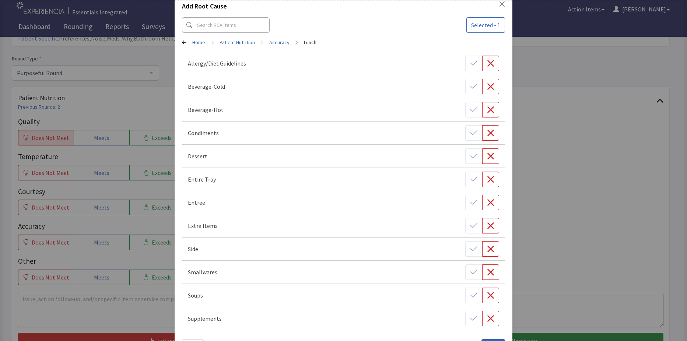
scroll to position [37, 0]
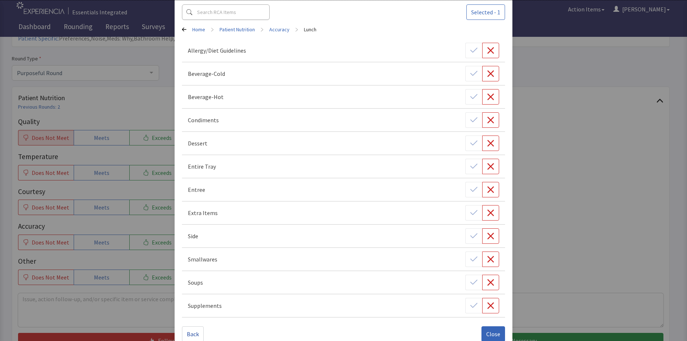
click at [270, 240] on div "Side" at bounding box center [343, 236] width 311 height 15
click at [571, 211] on div "Add Root Cause Selected - 1 Home > Patient Nutrition > Accuracy > Lunch Allergy…" at bounding box center [343, 159] width 687 height 392
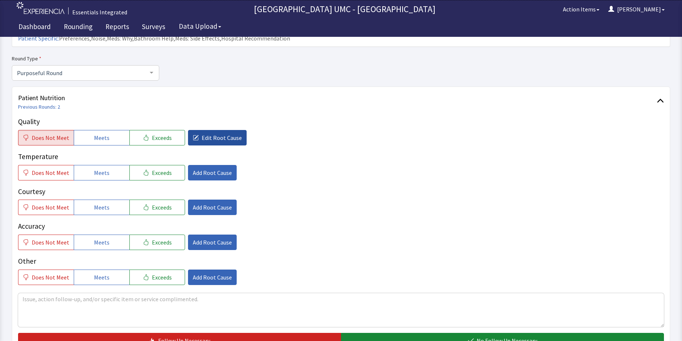
click at [207, 133] on span "Edit Root Cause" at bounding box center [222, 137] width 40 height 9
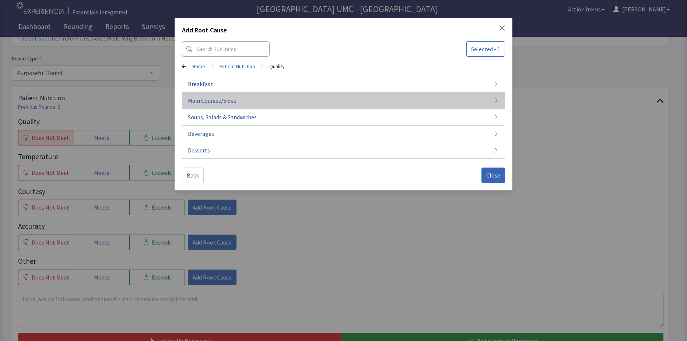
click at [239, 105] on button "Main Courses/Sides" at bounding box center [343, 101] width 323 height 17
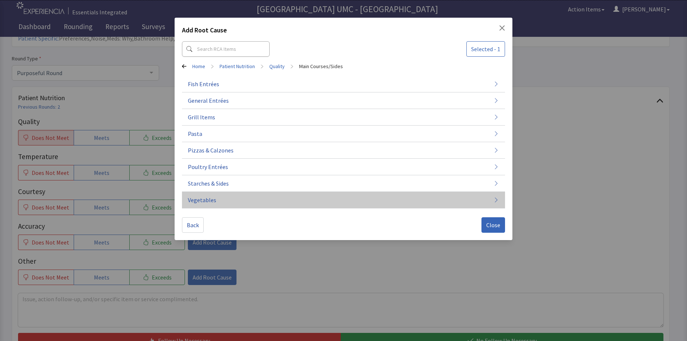
click at [223, 199] on button "Vegetables" at bounding box center [343, 200] width 323 height 17
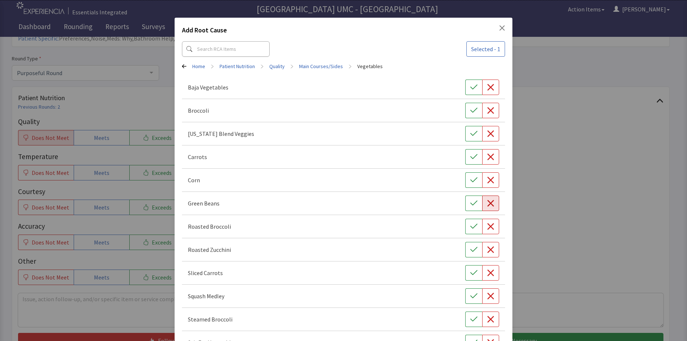
click at [491, 204] on button "button" at bounding box center [491, 203] width 17 height 15
click at [488, 203] on icon "button" at bounding box center [490, 203] width 7 height 7
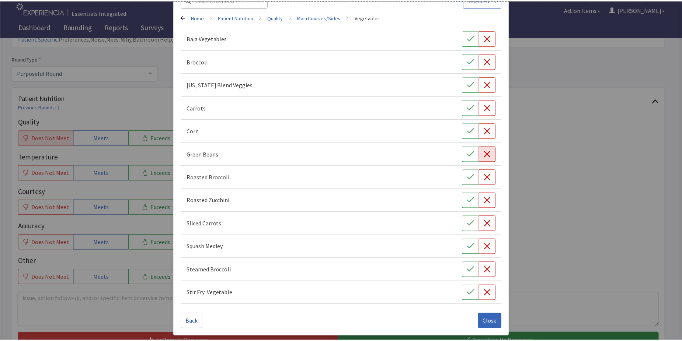
scroll to position [51, 0]
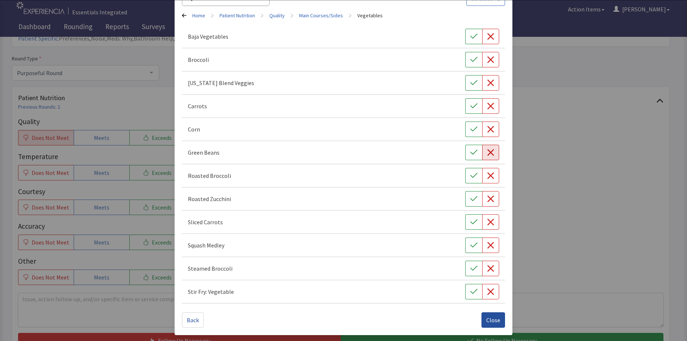
click at [487, 317] on span "Close" at bounding box center [494, 320] width 14 height 9
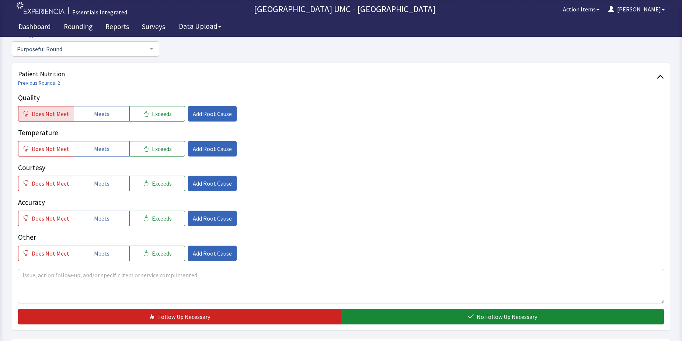
scroll to position [111, 0]
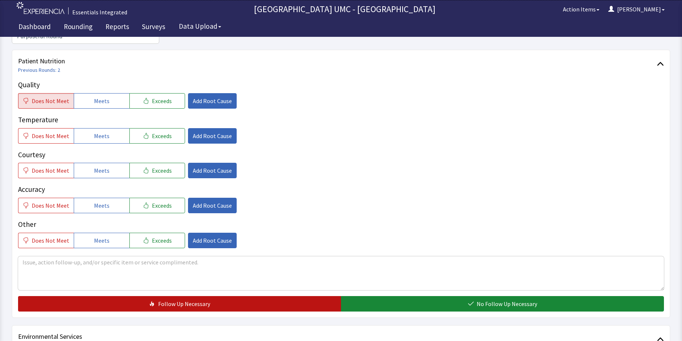
click at [168, 300] on span "Follow Up Necessary" at bounding box center [184, 304] width 52 height 9
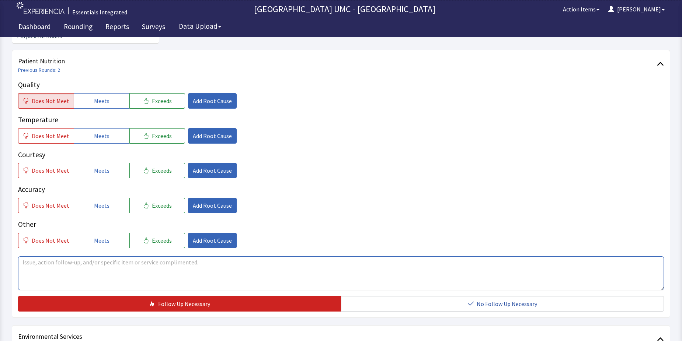
click at [83, 257] on textarea at bounding box center [341, 274] width 646 height 34
click at [103, 257] on textarea "Patient ask for Coffee. receive Tea" at bounding box center [341, 274] width 646 height 34
click at [187, 257] on textarea "Patient ask for Coffee. receive Tea. for lung. she orders green beans" at bounding box center [341, 274] width 646 height 34
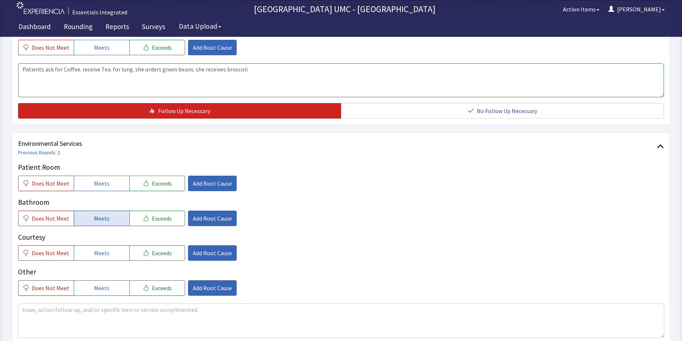
scroll to position [332, 0]
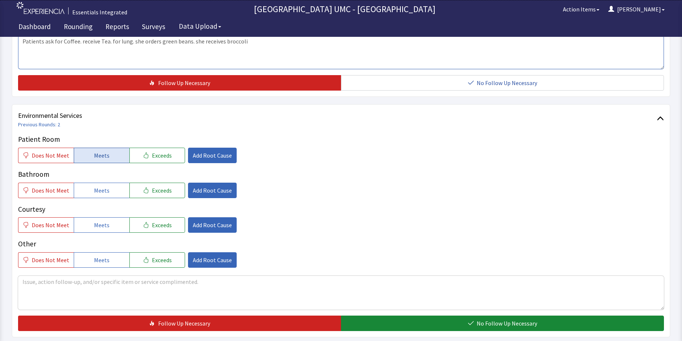
type textarea "Patients ask for Coffee. receive Tea. for lung. she orders green beans. she rec…"
click at [94, 151] on span "Meets" at bounding box center [101, 155] width 15 height 9
drag, startPoint x: 106, startPoint y: 176, endPoint x: 107, endPoint y: 200, distance: 23.6
click at [106, 183] on button "Meets" at bounding box center [102, 190] width 56 height 15
drag, startPoint x: 102, startPoint y: 212, endPoint x: 100, endPoint y: 239, distance: 26.6
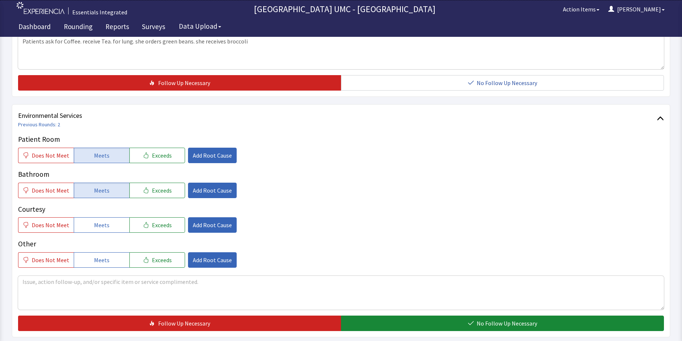
click at [101, 221] on span "Meets" at bounding box center [101, 225] width 15 height 9
click at [99, 256] on span "Meets" at bounding box center [101, 260] width 15 height 9
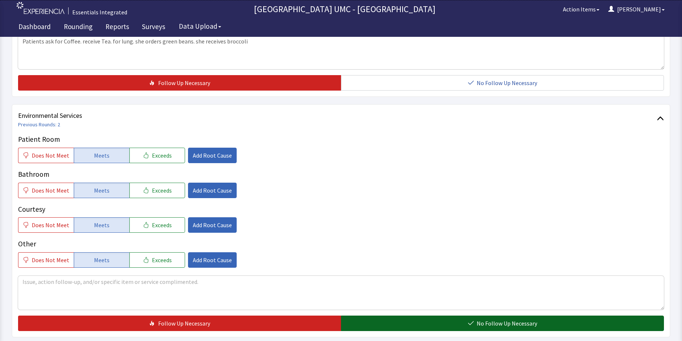
click at [420, 316] on button "No Follow Up Necessary" at bounding box center [502, 323] width 323 height 15
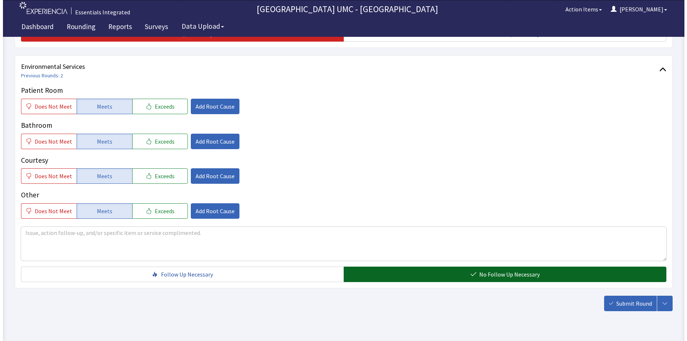
scroll to position [387, 0]
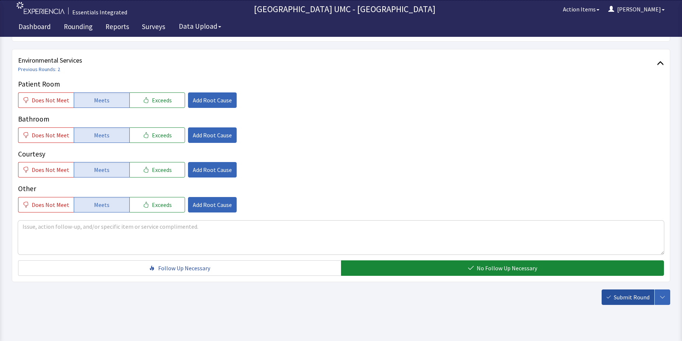
click at [618, 293] on span "Submit Round" at bounding box center [632, 297] width 36 height 9
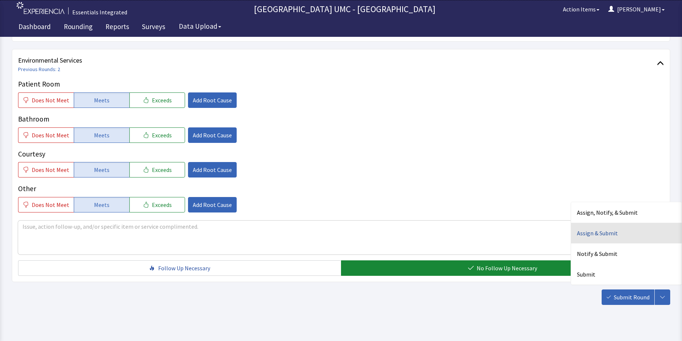
click at [620, 223] on div "Assign & Submit" at bounding box center [626, 233] width 111 height 21
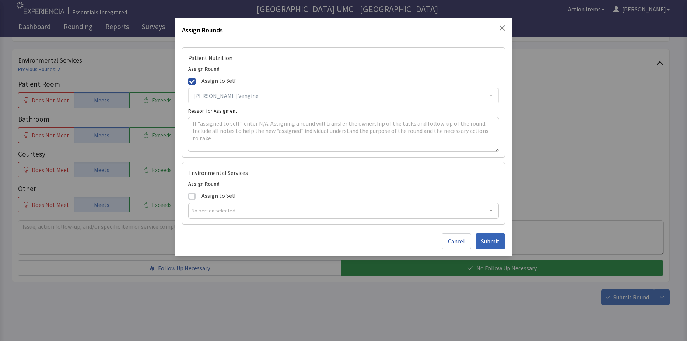
click at [493, 94] on div "[PERSON_NAME] Vengine [PERSON_NAME] [PERSON_NAME] [PERSON_NAME] [PERSON_NAME] […" at bounding box center [343, 95] width 311 height 15
click at [491, 96] on div "[PERSON_NAME] Vengine [PERSON_NAME] [PERSON_NAME] [PERSON_NAME] [PERSON_NAME] […" at bounding box center [343, 95] width 311 height 15
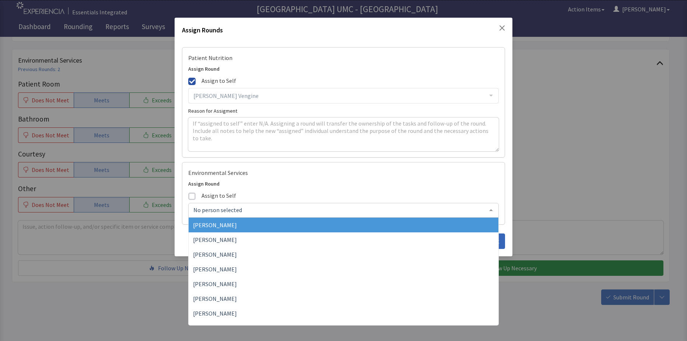
click at [492, 210] on div at bounding box center [491, 210] width 15 height 14
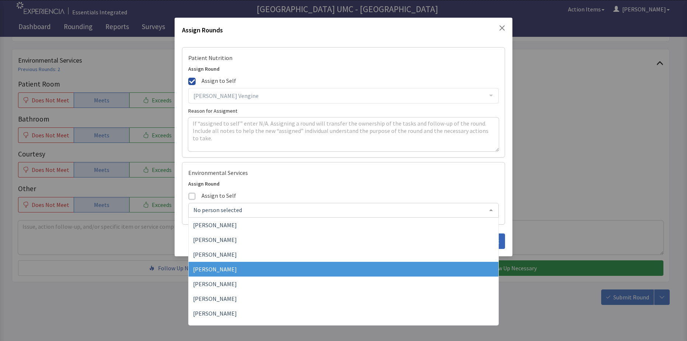
scroll to position [111, 0]
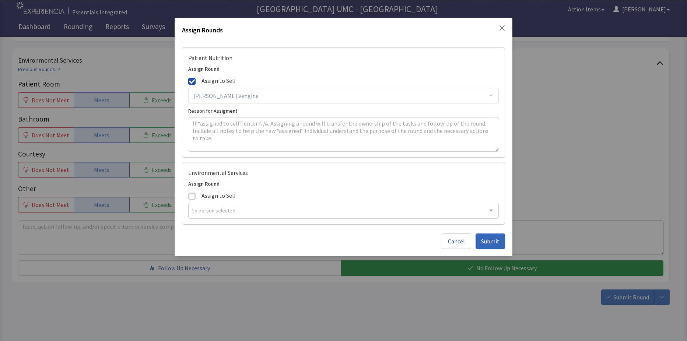
click at [492, 96] on div "[PERSON_NAME] Vengine [PERSON_NAME] [PERSON_NAME] [PERSON_NAME] [PERSON_NAME] […" at bounding box center [343, 95] width 311 height 15
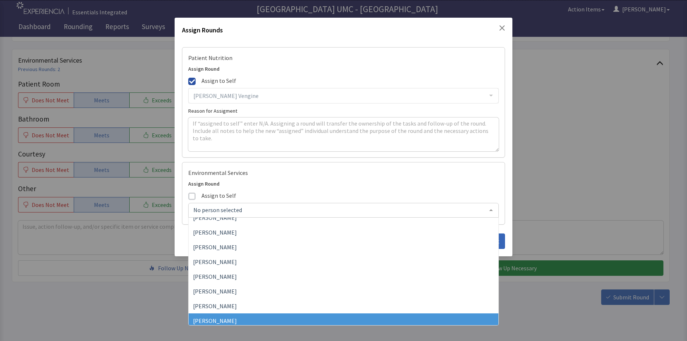
click at [491, 212] on div at bounding box center [491, 210] width 15 height 14
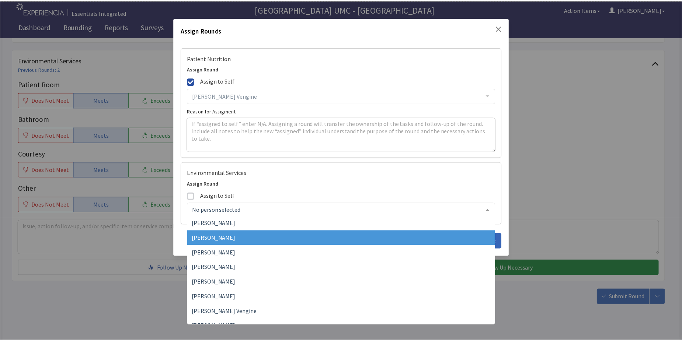
scroll to position [442, 0]
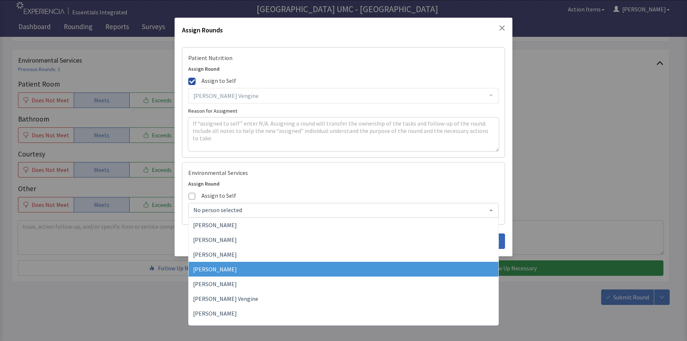
click at [238, 266] on span "[PERSON_NAME]" at bounding box center [344, 269] width 310 height 15
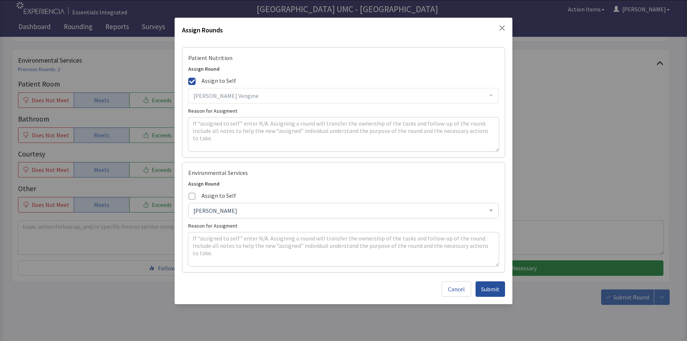
click at [486, 289] on span "Submit" at bounding box center [490, 289] width 18 height 9
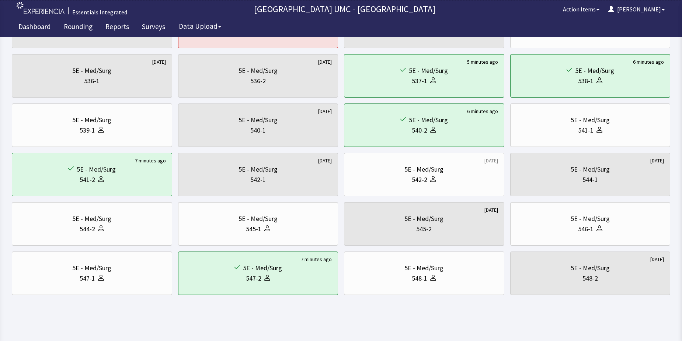
scroll to position [251, 0]
